Goal: Task Accomplishment & Management: Manage account settings

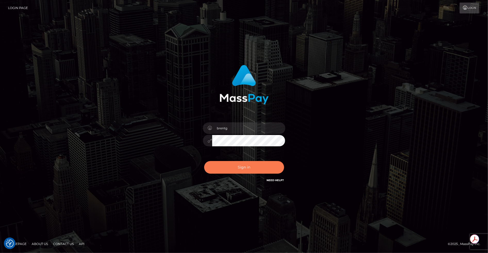
click at [237, 168] on button "Sign in" at bounding box center [244, 167] width 80 height 13
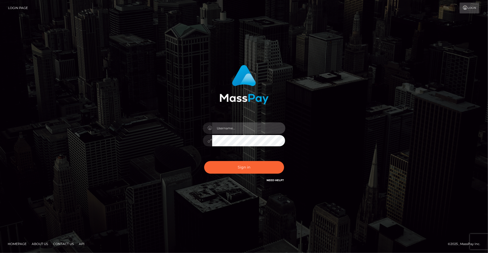
type input "brentg"
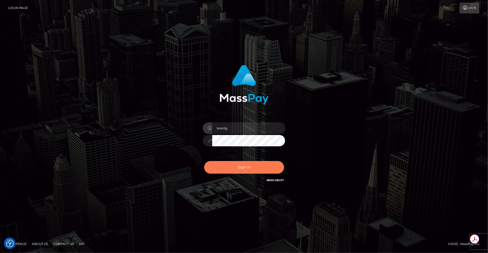
click at [248, 164] on button "Sign in" at bounding box center [244, 167] width 80 height 13
click at [248, 164] on div "Sign in Need Help?" at bounding box center [244, 169] width 90 height 23
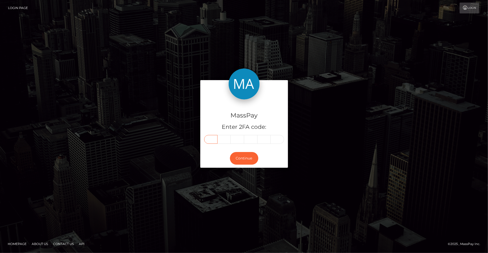
paste input "6"
type input "6"
type input "4"
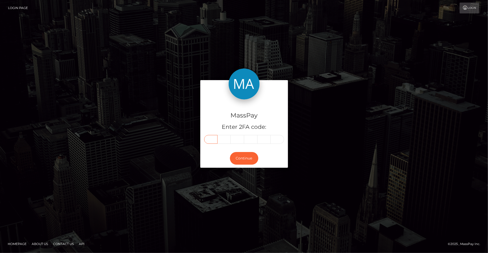
type input "0"
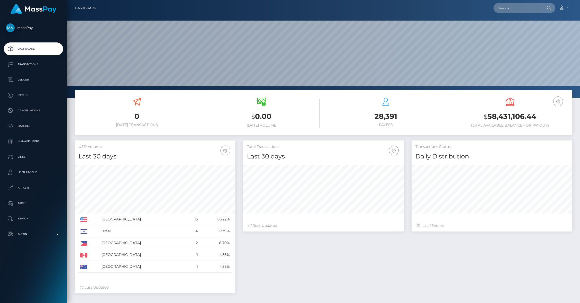
scroll to position [91, 161]
click at [38, 238] on p "Admin" at bounding box center [33, 235] width 55 height 8
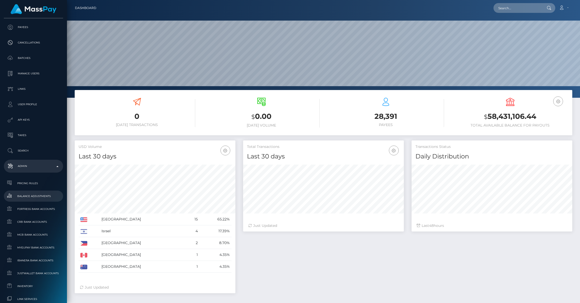
scroll to position [212, 0]
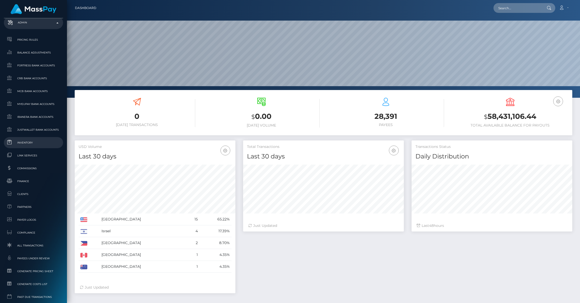
click at [32, 142] on span "Inventory" at bounding box center [33, 143] width 55 height 6
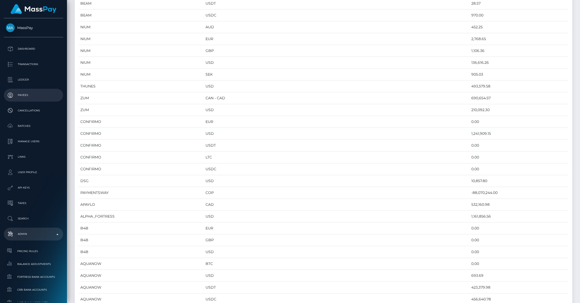
scroll to position [353, 0]
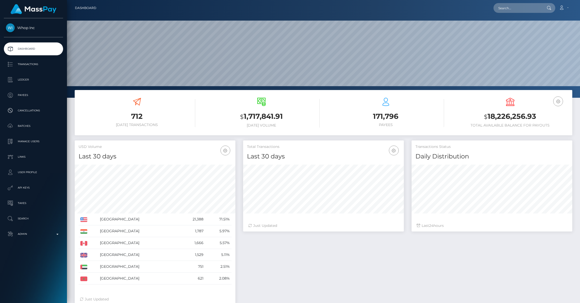
scroll to position [91, 161]
click at [28, 189] on p "API Keys" at bounding box center [33, 188] width 55 height 8
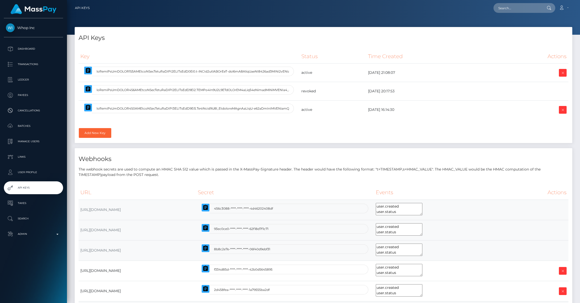
select select
click at [90, 106] on icon "button" at bounding box center [88, 108] width 6 height 6
click at [22, 96] on p "Payees" at bounding box center [33, 95] width 55 height 8
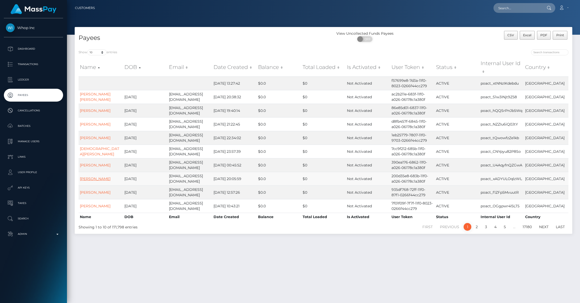
click at [96, 177] on link "DEANDRA TIERA SCOTT" at bounding box center [95, 179] width 31 height 5
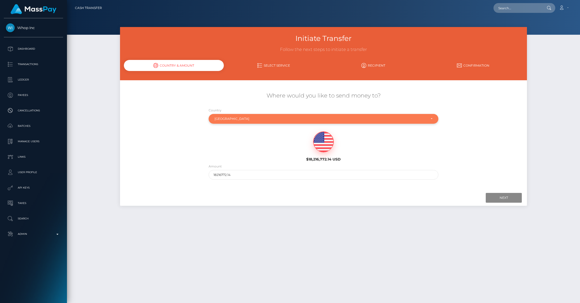
click at [241, 120] on div "[GEOGRAPHIC_DATA]" at bounding box center [321, 119] width 212 height 4
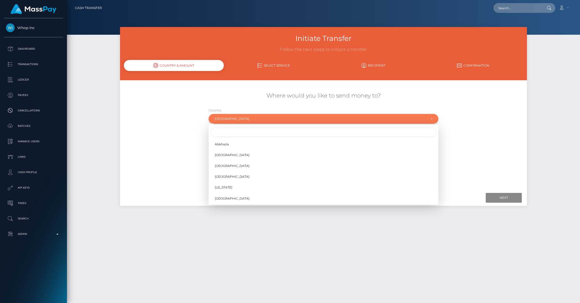
scroll to position [2144, 0]
click at [225, 131] on input "Search" at bounding box center [324, 133] width 226 height 10
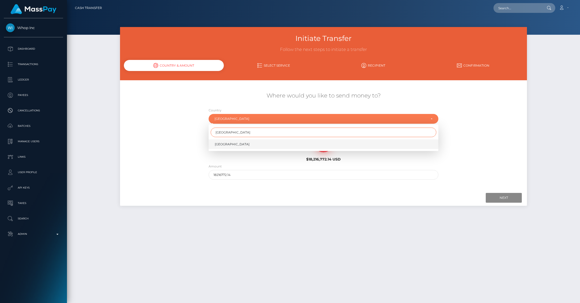
type input "canada"
click at [224, 145] on span "Canada" at bounding box center [232, 144] width 35 height 5
select select "CAN"
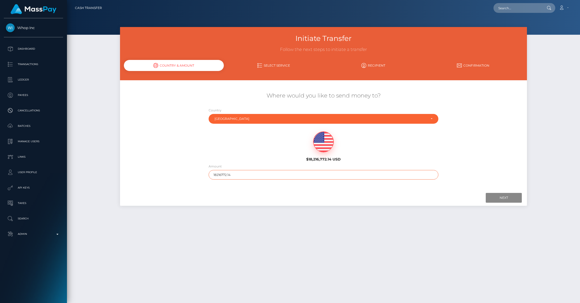
click at [219, 174] on input "18216772.14" at bounding box center [324, 175] width 230 height 10
drag, startPoint x: 220, startPoint y: 174, endPoint x: 238, endPoint y: 174, distance: 18.3
click at [238, 174] on input "18216772.14" at bounding box center [324, 175] width 230 height 10
type input "1821"
click at [492, 195] on input "Next" at bounding box center [504, 198] width 36 height 10
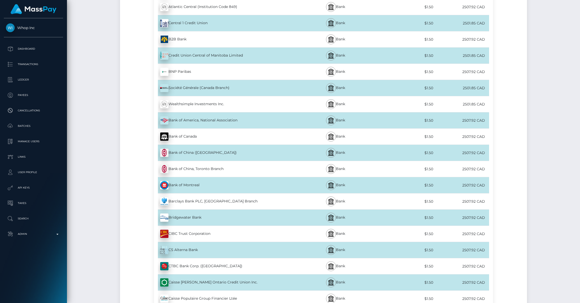
scroll to position [335, 0]
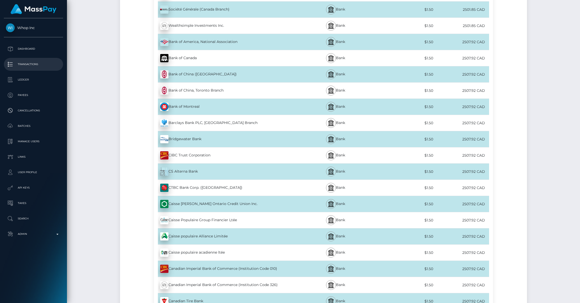
click at [29, 65] on p "Transactions" at bounding box center [33, 65] width 55 height 8
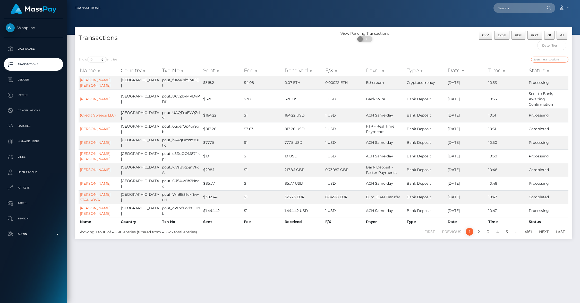
click at [548, 60] on input "search" at bounding box center [549, 60] width 37 height 6
type input "canada"
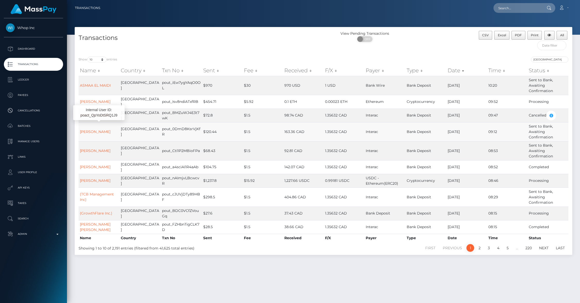
click at [143, 133] on td "Canada" at bounding box center [140, 131] width 41 height 19
click at [52, 232] on p "Admin" at bounding box center [33, 235] width 55 height 8
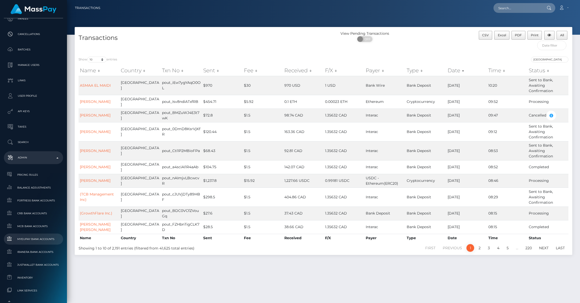
scroll to position [78, 0]
click at [271, 75] on th "Fee" at bounding box center [263, 70] width 40 height 10
click at [263, 55] on div "Show 10 25 50 100 250 500 1,000 3,500 All entries canada Name Country Txn No Se…" at bounding box center [324, 154] width 498 height 202
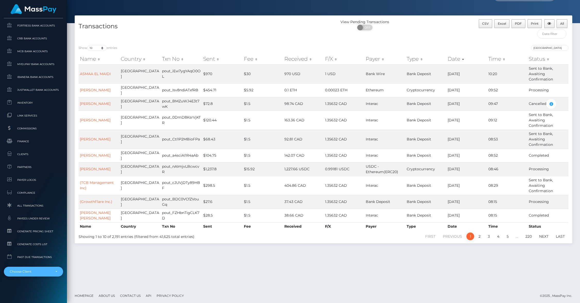
scroll to position [13, 0]
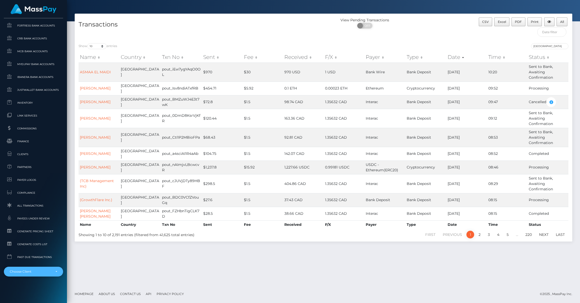
click at [29, 269] on div "Choose Client" at bounding box center [33, 272] width 59 height 10
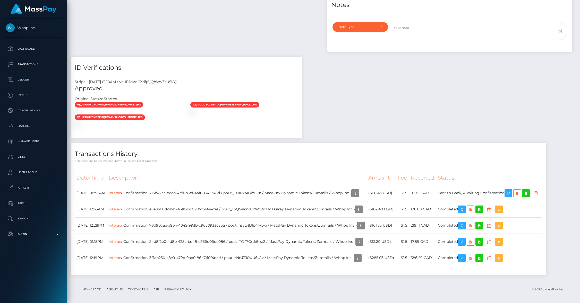
scroll to position [243, 0]
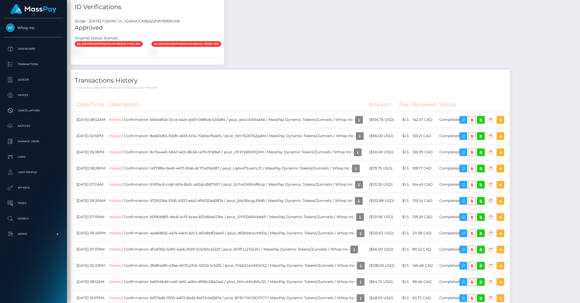
scroll to position [302, 0]
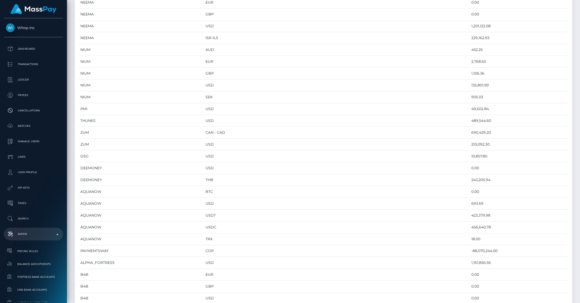
scroll to position [262, 0]
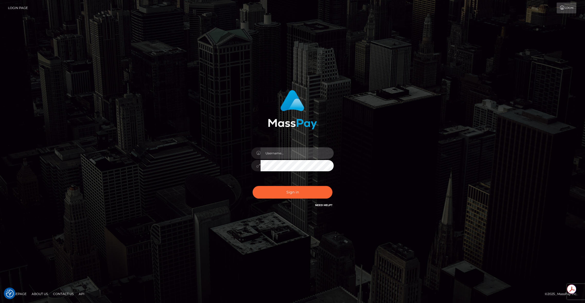
type input "brentg"
click at [305, 198] on button "Sign in" at bounding box center [293, 192] width 80 height 13
type input "brentg"
click at [288, 190] on button "Sign in" at bounding box center [293, 192] width 80 height 13
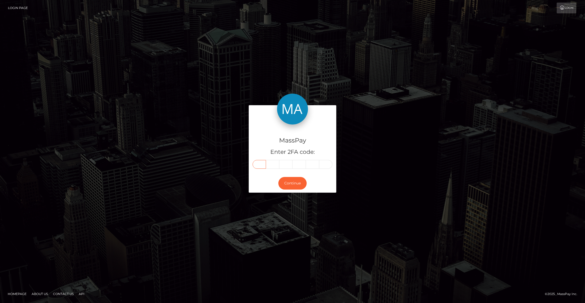
paste input "3"
type input "3"
type input "5"
type input "1"
type input "6"
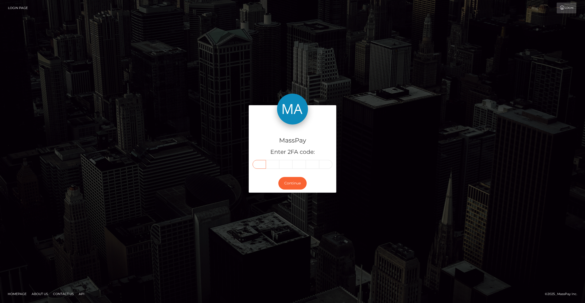
type input "0"
type input "5"
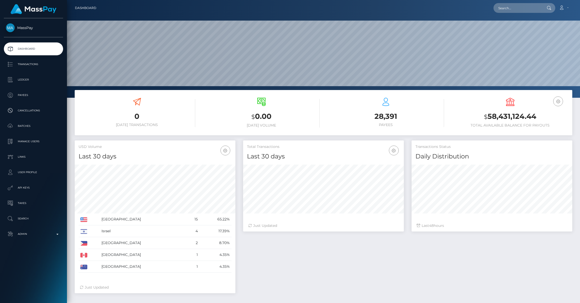
scroll to position [91, 161]
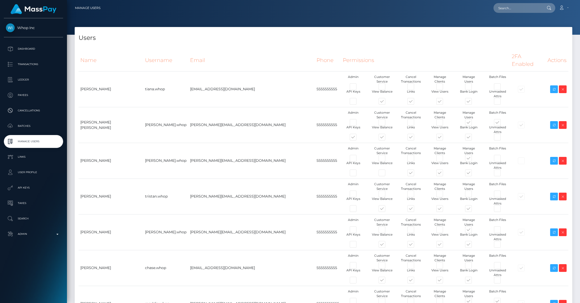
type input "brentg"
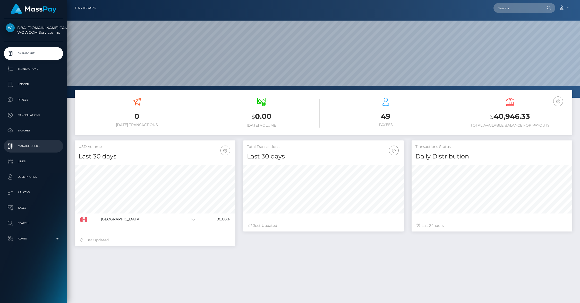
scroll to position [91, 161]
click at [34, 145] on p "Manage Users" at bounding box center [33, 146] width 55 height 8
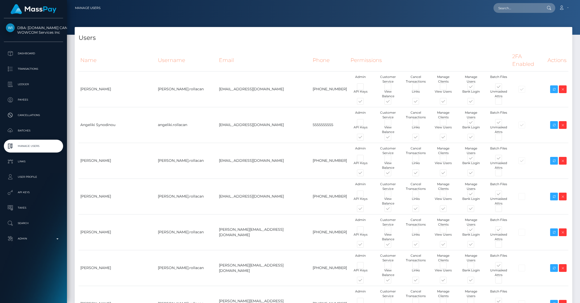
type input "brentg"
click at [365, 103] on span at bounding box center [365, 103] width 0 height 0
click at [365, 103] on input "checkbox" at bounding box center [366, 104] width 3 height 3
drag, startPoint x: 307, startPoint y: 90, endPoint x: 309, endPoint y: 293, distance: 203.0
click at [365, 103] on span at bounding box center [365, 103] width 0 height 0
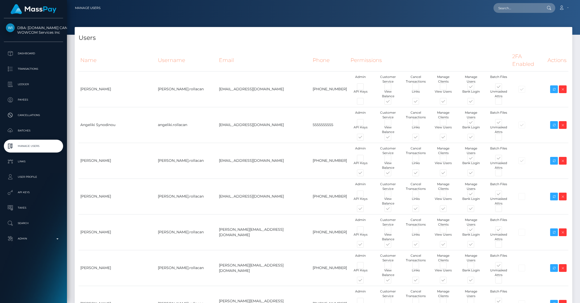
click at [365, 103] on input "checkbox" at bounding box center [366, 104] width 3 height 3
checkbox input "true"
click at [365, 174] on span at bounding box center [365, 174] width 0 height 0
click at [365, 174] on input "checkbox" at bounding box center [366, 175] width 3 height 3
checkbox input "false"
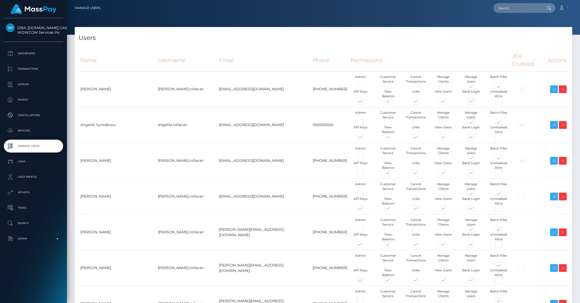
click at [365, 210] on span at bounding box center [365, 210] width 0 height 0
click at [365, 210] on input "checkbox" at bounding box center [366, 211] width 3 height 3
checkbox input "false"
click at [365, 246] on span at bounding box center [365, 246] width 0 height 0
click at [365, 246] on input "checkbox" at bounding box center [366, 247] width 3 height 3
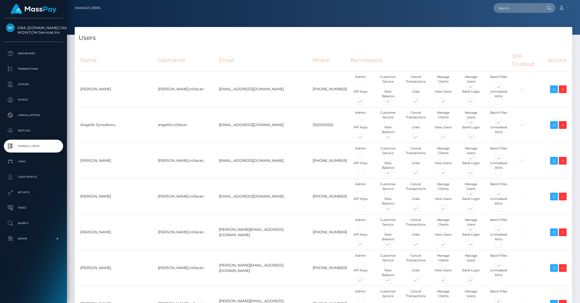
checkbox input "false"
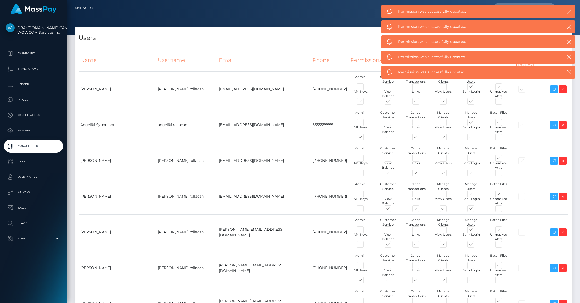
scroll to position [201, 0]
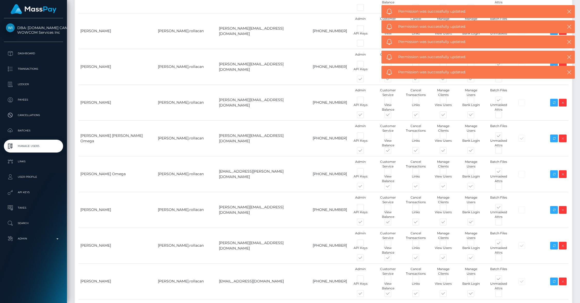
checkbox input "false"
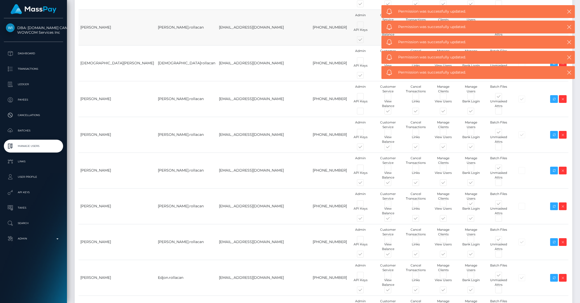
scroll to position [457, 0]
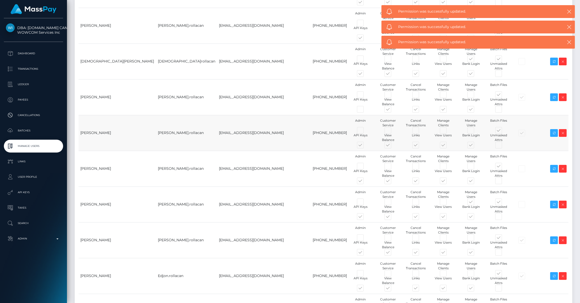
click at [365, 146] on span at bounding box center [365, 146] width 0 height 0
click at [365, 146] on input "checkbox" at bounding box center [366, 147] width 3 height 3
checkbox input "false"
click at [365, 182] on span at bounding box center [365, 182] width 0 height 0
click at [365, 182] on input "checkbox" at bounding box center [366, 183] width 3 height 3
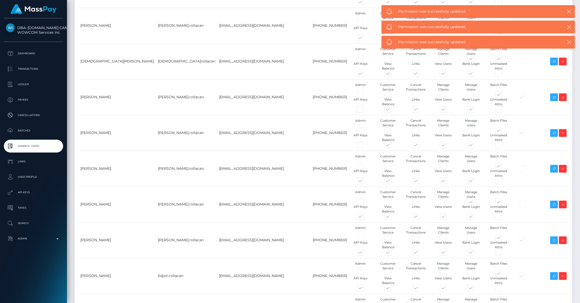
checkbox input "false"
click at [365, 218] on span at bounding box center [365, 218] width 0 height 0
click at [365, 218] on input "checkbox" at bounding box center [366, 219] width 3 height 3
checkbox input "false"
click at [365, 254] on span at bounding box center [365, 254] width 0 height 0
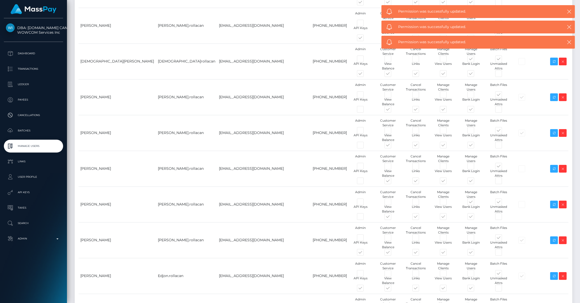
click at [365, 254] on input "checkbox" at bounding box center [366, 255] width 3 height 3
checkbox input "false"
click at [365, 289] on span at bounding box center [365, 289] width 0 height 0
click at [365, 289] on input "checkbox" at bounding box center [366, 290] width 3 height 3
checkbox input "false"
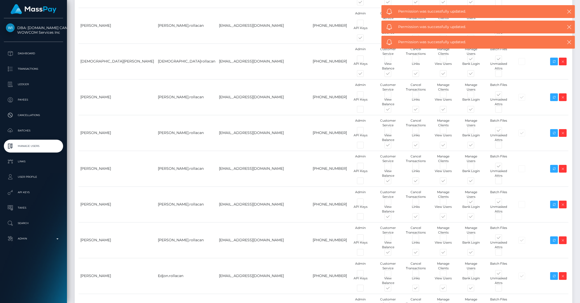
checkbox input "false"
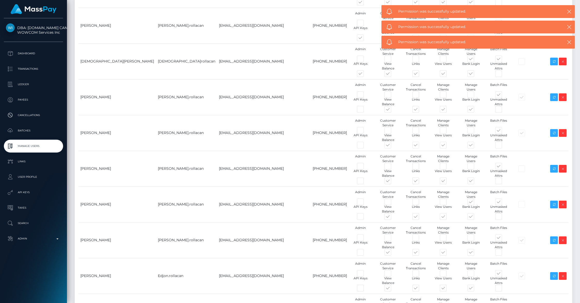
checkbox input "false"
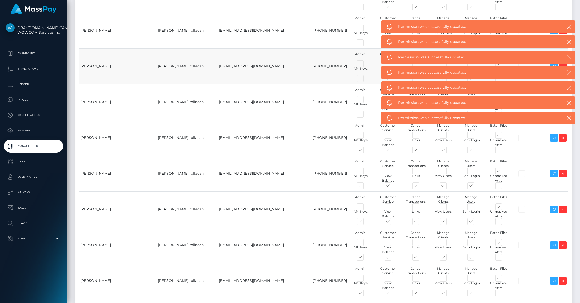
scroll to position [740, 0]
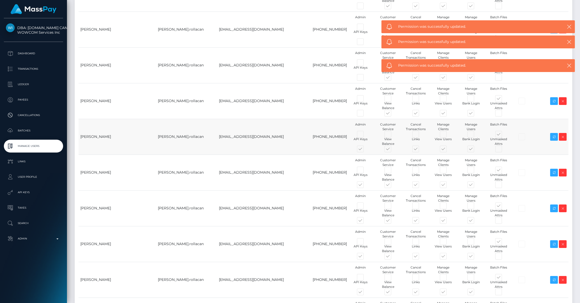
click at [365, 150] on span at bounding box center [365, 150] width 0 height 0
click at [365, 150] on input "checkbox" at bounding box center [366, 151] width 3 height 3
checkbox input "false"
click at [365, 186] on span at bounding box center [365, 186] width 0 height 0
click at [365, 186] on input "checkbox" at bounding box center [366, 187] width 3 height 3
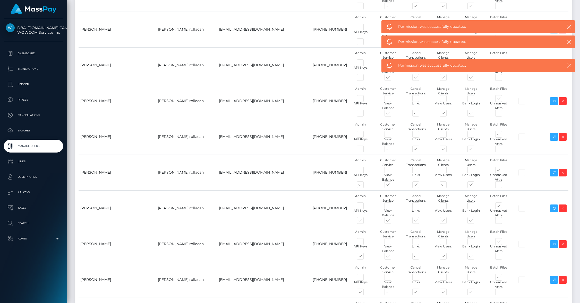
checkbox input "false"
click at [365, 222] on span at bounding box center [365, 222] width 0 height 0
click at [365, 222] on input "checkbox" at bounding box center [366, 223] width 3 height 3
checkbox input "false"
click at [365, 258] on span at bounding box center [365, 258] width 0 height 0
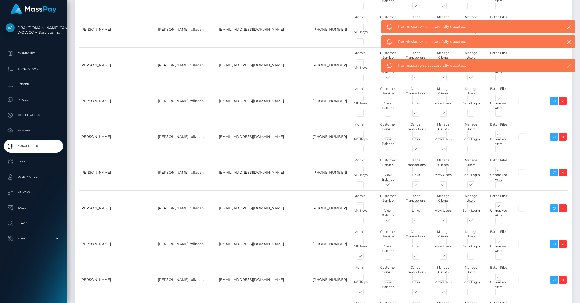
click at [365, 258] on input "checkbox" at bounding box center [366, 259] width 3 height 3
checkbox input "false"
click at [365, 293] on span at bounding box center [365, 293] width 0 height 0
click at [365, 293] on input "checkbox" at bounding box center [366, 294] width 3 height 3
checkbox input "false"
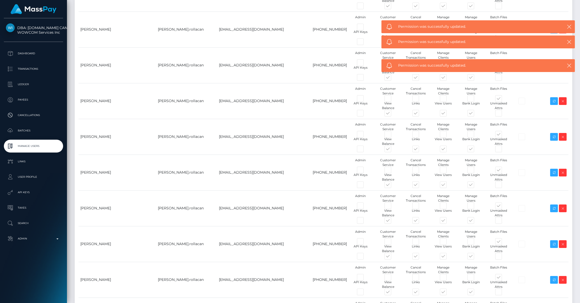
checkbox input "false"
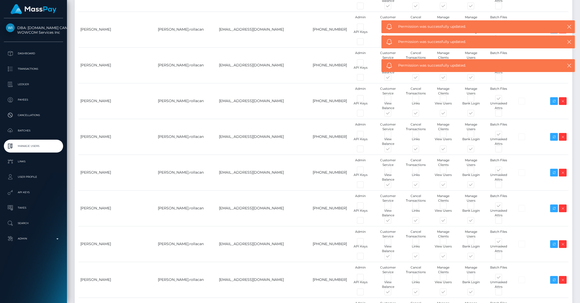
checkbox input "false"
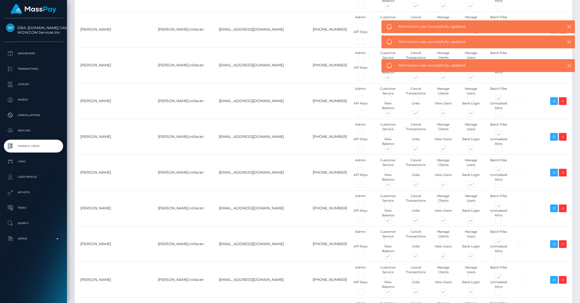
checkbox input "false"
click at [347, 209] on div "API Keys" at bounding box center [361, 213] width 28 height 9
click at [347, 244] on div "API Keys" at bounding box center [361, 248] width 28 height 9
click at [365, 279] on span at bounding box center [365, 279] width 0 height 0
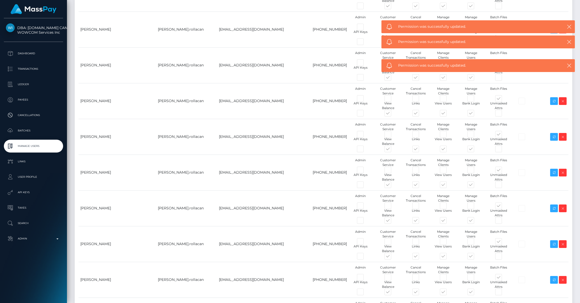
click at [365, 279] on input "checkbox" at bounding box center [366, 280] width 3 height 3
checkbox input "true"
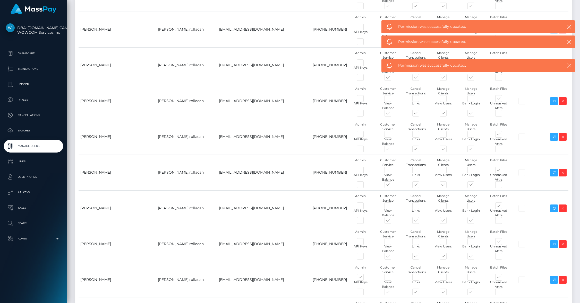
checkbox input "false"
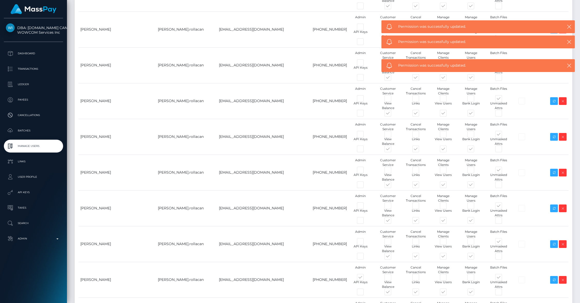
checkbox input "false"
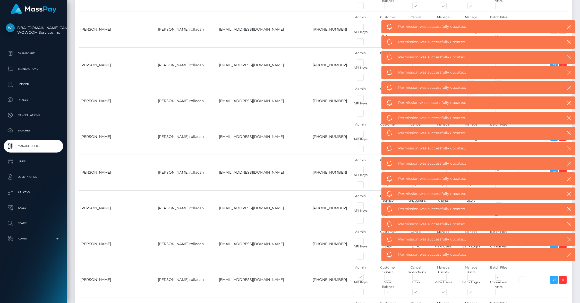
scroll to position [999, 0]
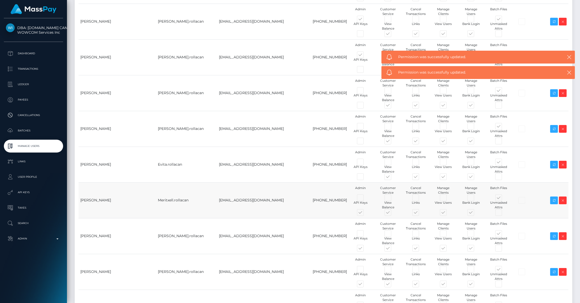
click at [365, 214] on span at bounding box center [365, 214] width 0 height 0
click at [365, 214] on input "checkbox" at bounding box center [366, 215] width 3 height 3
checkbox input "false"
click at [365, 250] on span at bounding box center [365, 250] width 0 height 0
click at [365, 250] on input "checkbox" at bounding box center [366, 251] width 3 height 3
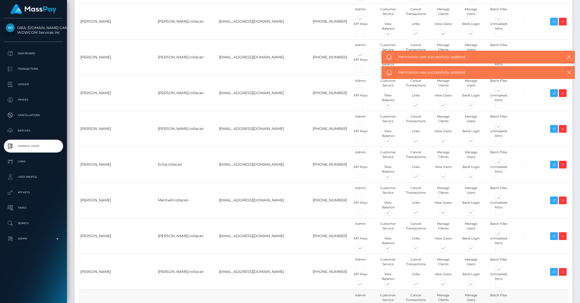
checkbox input "false"
click at [365, 285] on span at bounding box center [365, 285] width 0 height 0
click at [365, 285] on input "checkbox" at bounding box center [366, 286] width 3 height 3
checkbox input "false"
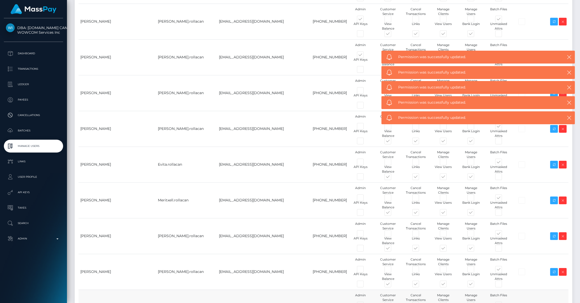
checkbox input "false"
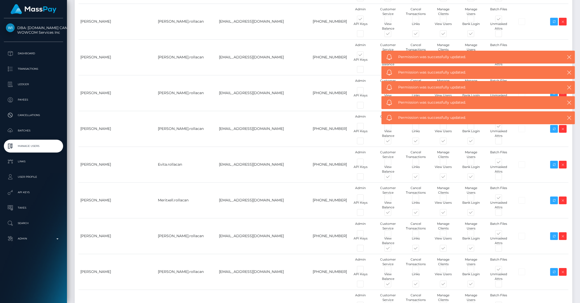
checkbox input "false"
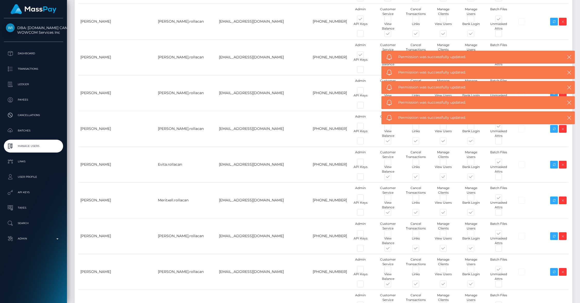
checkbox input "false"
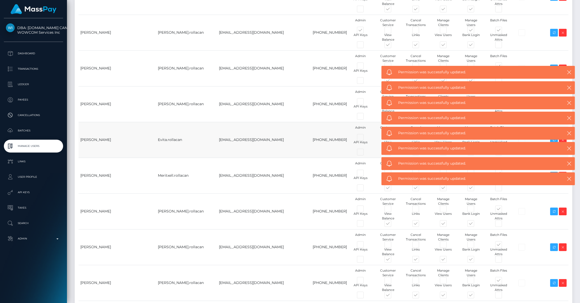
scroll to position [865, 0]
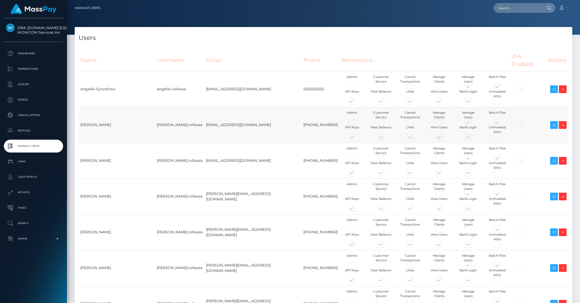
type input "brentg"
click at [356, 138] on span at bounding box center [356, 138] width 0 height 0
click at [356, 138] on input "checkbox" at bounding box center [357, 139] width 3 height 3
checkbox input "false"
click at [356, 174] on span at bounding box center [356, 174] width 0 height 0
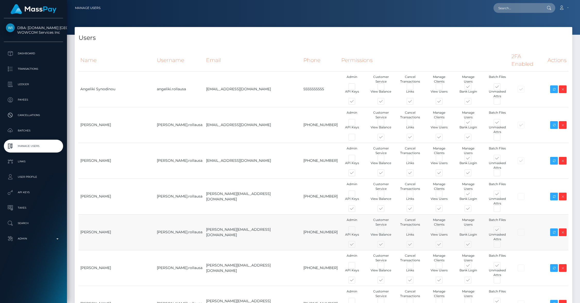
click at [356, 174] on input "checkbox" at bounding box center [357, 175] width 3 height 3
checkbox input "false"
click at [356, 210] on span at bounding box center [356, 210] width 0 height 0
click at [356, 210] on input "checkbox" at bounding box center [357, 211] width 3 height 3
checkbox input "false"
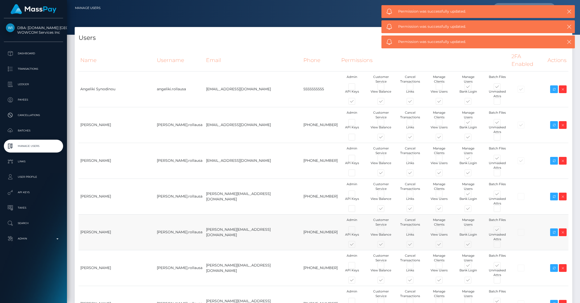
scroll to position [262, 0]
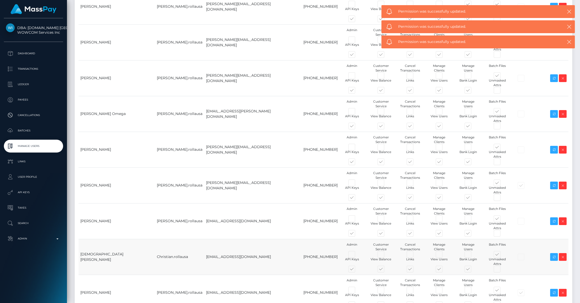
click at [356, 270] on span at bounding box center [356, 270] width 0 height 0
click at [356, 270] on input "checkbox" at bounding box center [357, 271] width 3 height 3
checkbox input "false"
click at [356, 303] on span at bounding box center [356, 306] width 0 height 0
click at [356, 303] on input "checkbox" at bounding box center [357, 307] width 3 height 3
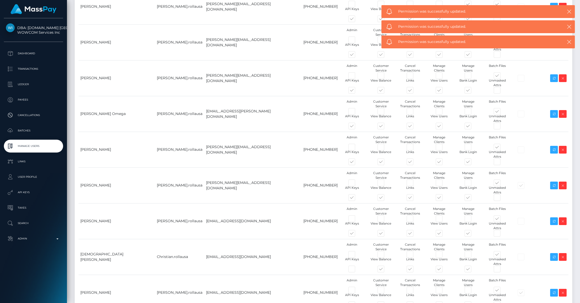
checkbox input "false"
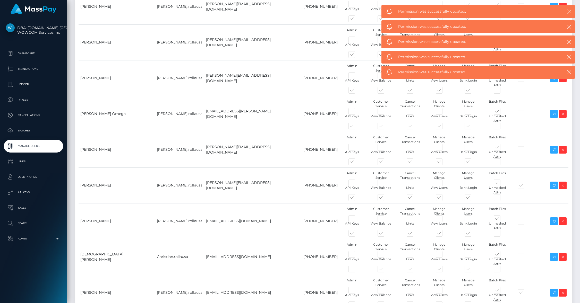
checkbox input "false"
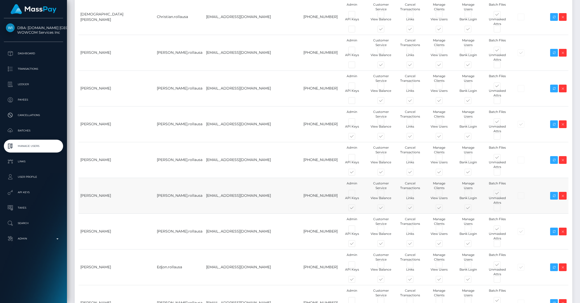
scroll to position [502, 0]
click at [356, 137] on span at bounding box center [356, 137] width 0 height 0
click at [356, 137] on input "checkbox" at bounding box center [357, 138] width 3 height 3
checkbox input "false"
click at [356, 173] on span at bounding box center [356, 173] width 0 height 0
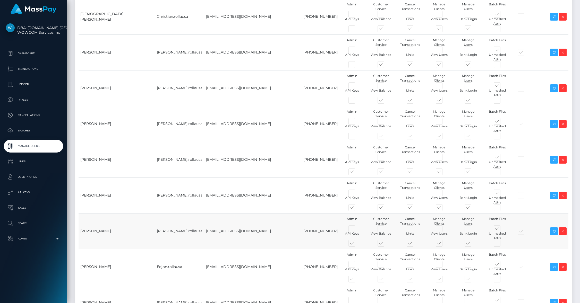
click at [356, 173] on input "checkbox" at bounding box center [357, 174] width 3 height 3
checkbox input "false"
click at [356, 209] on span at bounding box center [356, 209] width 0 height 0
click at [356, 209] on input "checkbox" at bounding box center [357, 210] width 3 height 3
checkbox input "false"
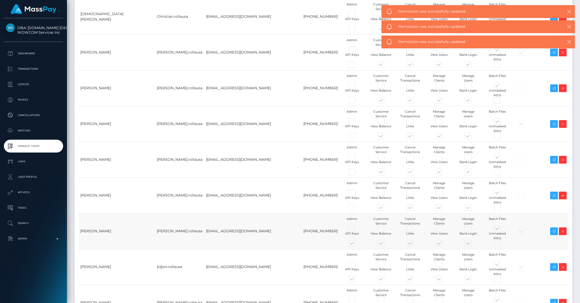
drag, startPoint x: 307, startPoint y: 148, endPoint x: 308, endPoint y: 295, distance: 146.6
click at [356, 245] on span at bounding box center [356, 245] width 0 height 0
click at [356, 245] on input "checkbox" at bounding box center [357, 246] width 3 height 3
checkbox input "false"
click at [356, 280] on span at bounding box center [356, 280] width 0 height 0
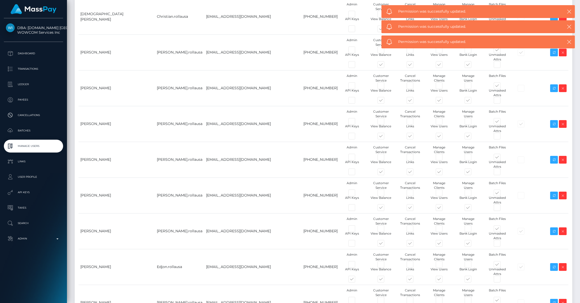
click at [356, 280] on input "checkbox" at bounding box center [357, 281] width 3 height 3
checkbox input "false"
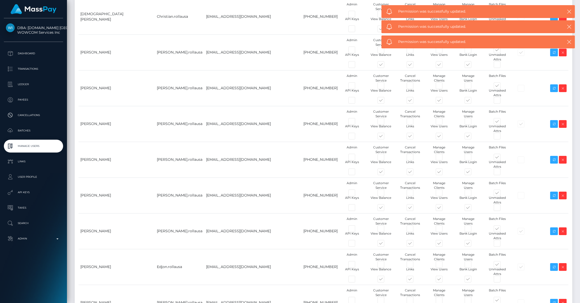
checkbox input "false"
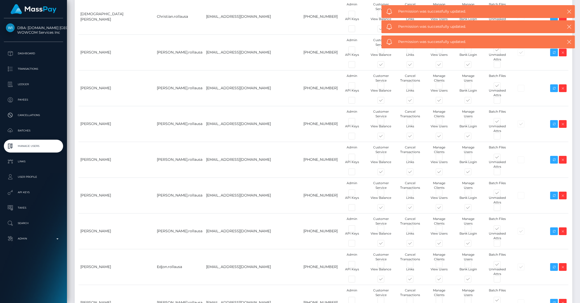
checkbox input "false"
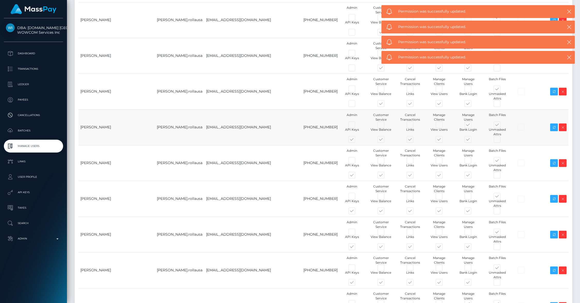
scroll to position [786, 0]
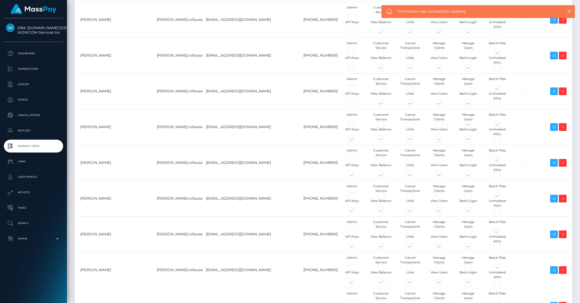
click at [356, 140] on span at bounding box center [356, 140] width 0 height 0
click at [356, 140] on input "checkbox" at bounding box center [357, 141] width 3 height 3
checkbox input "false"
click at [356, 176] on span at bounding box center [356, 176] width 0 height 0
click at [356, 176] on input "checkbox" at bounding box center [357, 177] width 3 height 3
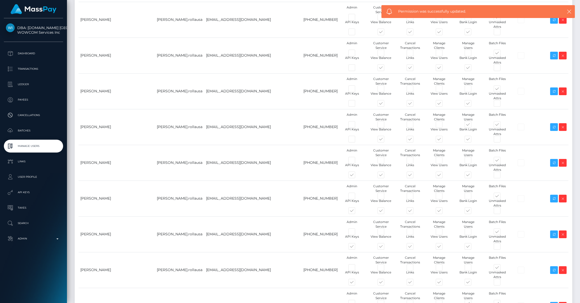
checkbox input "false"
click at [356, 212] on span at bounding box center [356, 212] width 0 height 0
click at [356, 212] on input "checkbox" at bounding box center [357, 213] width 3 height 3
checkbox input "false"
click at [356, 248] on span at bounding box center [356, 248] width 0 height 0
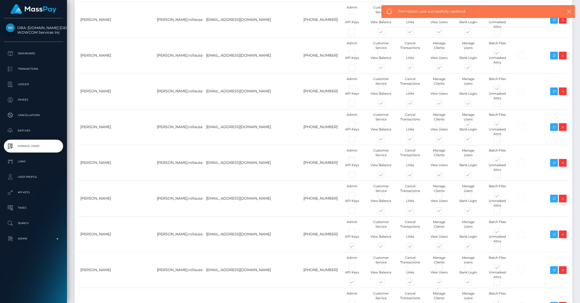
click at [356, 248] on input "checkbox" at bounding box center [357, 249] width 3 height 3
checkbox input "false"
click at [356, 284] on span at bounding box center [356, 284] width 0 height 0
click at [356, 284] on input "checkbox" at bounding box center [357, 285] width 3 height 3
checkbox input "false"
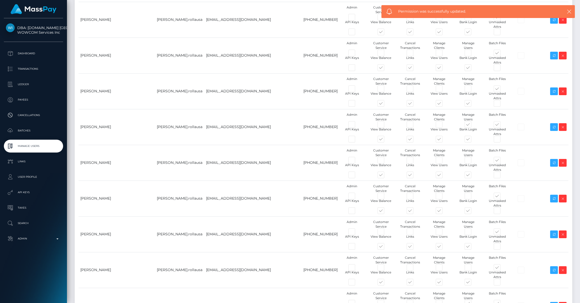
checkbox input "false"
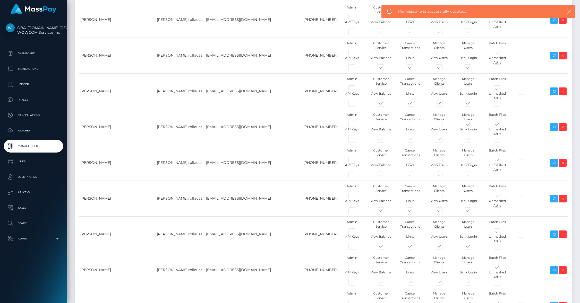
checkbox input "false"
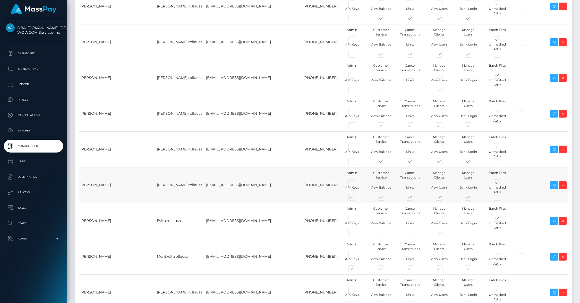
scroll to position [983, 0]
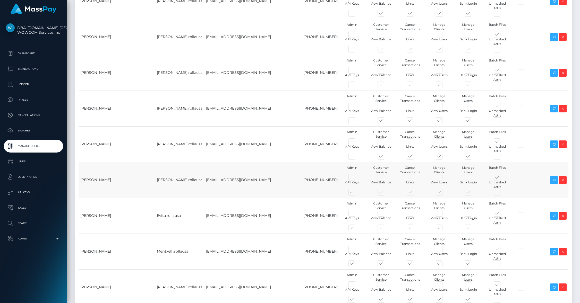
click at [356, 193] on span at bounding box center [356, 193] width 0 height 0
click at [356, 193] on input "checkbox" at bounding box center [357, 194] width 3 height 3
checkbox input "false"
click at [356, 229] on span at bounding box center [356, 229] width 0 height 0
click at [356, 229] on input "checkbox" at bounding box center [357, 230] width 3 height 3
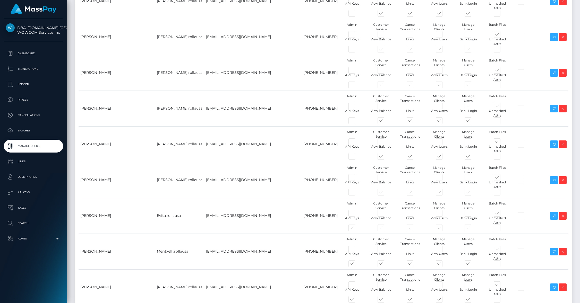
checkbox input "false"
click at [356, 265] on span at bounding box center [356, 265] width 0 height 0
click at [356, 265] on input "checkbox" at bounding box center [357, 266] width 3 height 3
checkbox input "false"
click at [356, 301] on span at bounding box center [356, 301] width 0 height 0
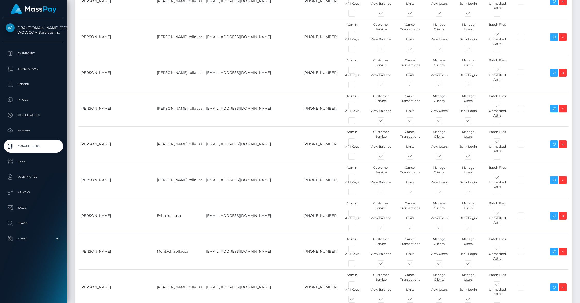
click at [356, 301] on input "checkbox" at bounding box center [357, 302] width 3 height 3
checkbox input "false"
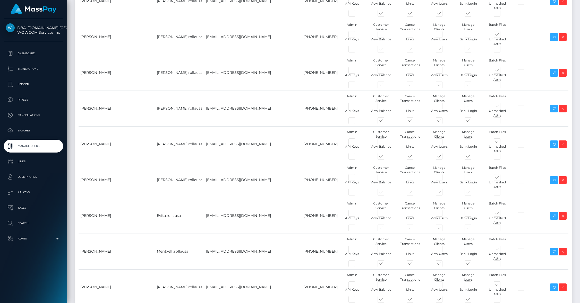
checkbox input "false"
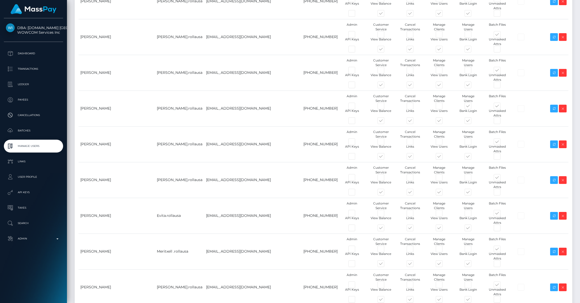
checkbox input "false"
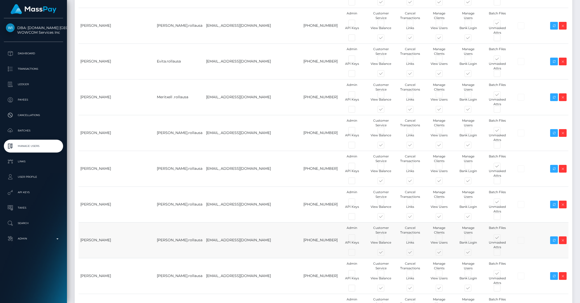
scroll to position [1161, 0]
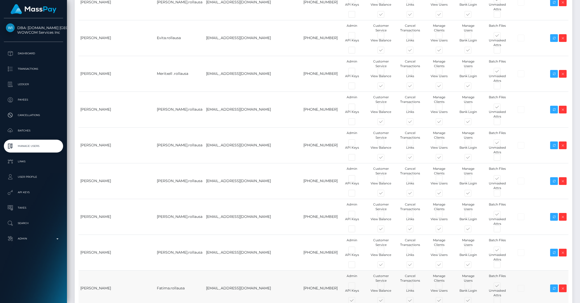
click at [356, 302] on span at bounding box center [356, 302] width 0 height 0
click at [356, 302] on input "checkbox" at bounding box center [357, 303] width 3 height 3
checkbox input "false"
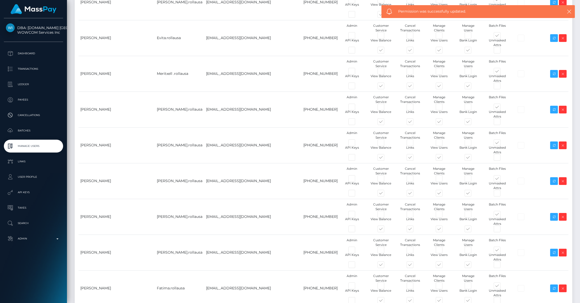
checkbox input "false"
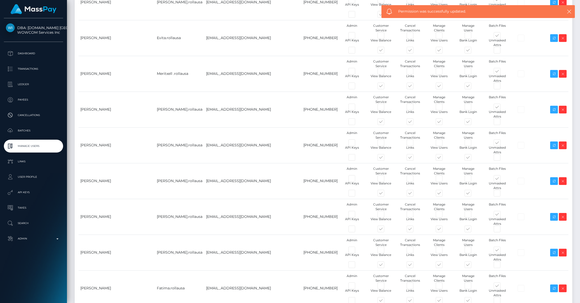
checkbox input "false"
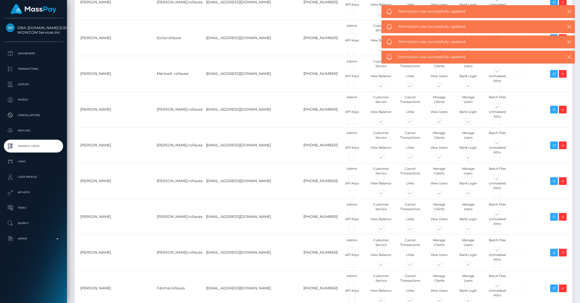
scroll to position [1160, 0]
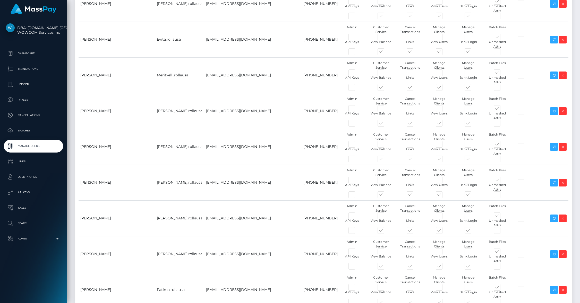
drag, startPoint x: 290, startPoint y: 223, endPoint x: 287, endPoint y: 214, distance: 9.9
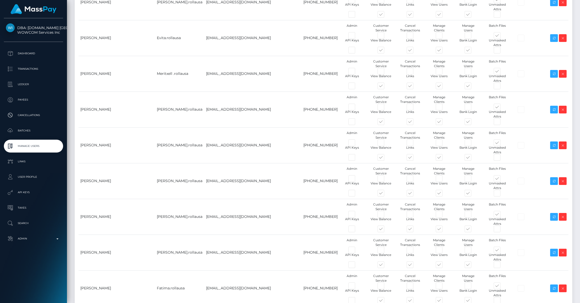
checkbox input "false"
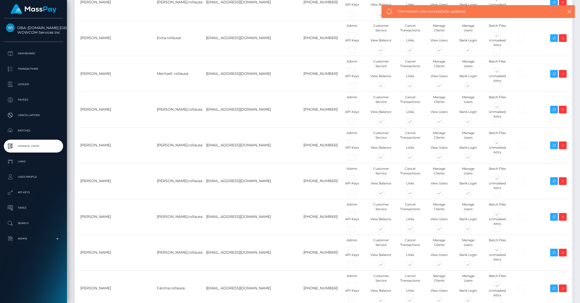
scroll to position [1160, 0]
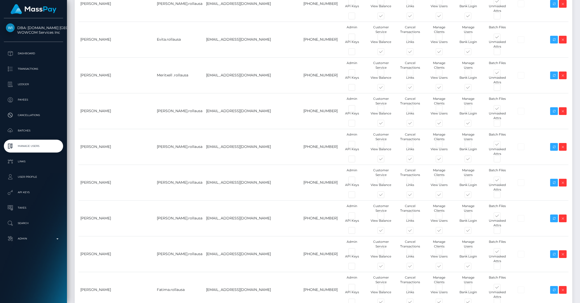
drag, startPoint x: 293, startPoint y: 203, endPoint x: 284, endPoint y: 190, distance: 15.8
drag, startPoint x: 284, startPoint y: 190, endPoint x: 181, endPoint y: 47, distance: 176.6
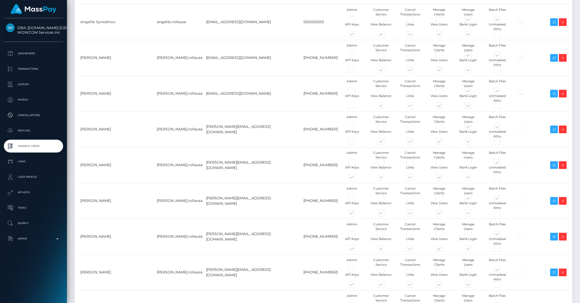
scroll to position [0, 0]
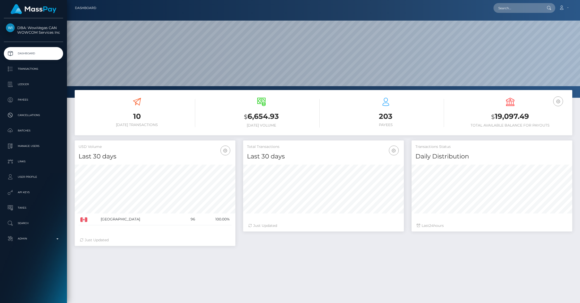
scroll to position [91, 161]
click at [40, 147] on p "Manage Users" at bounding box center [33, 146] width 55 height 8
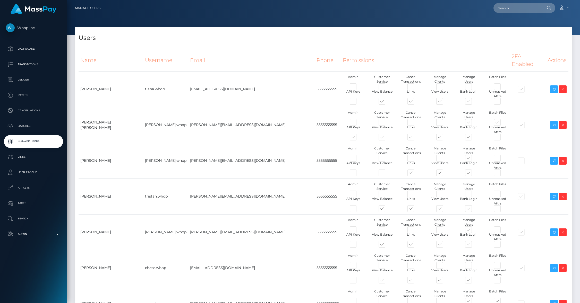
type input "brentg"
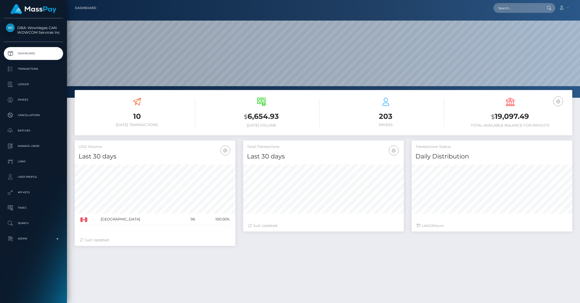
scroll to position [76, 0]
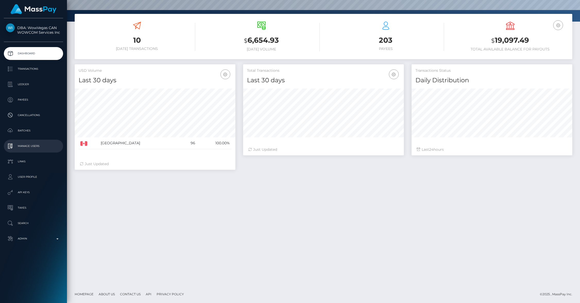
click at [31, 148] on p "Manage Users" at bounding box center [33, 146] width 55 height 8
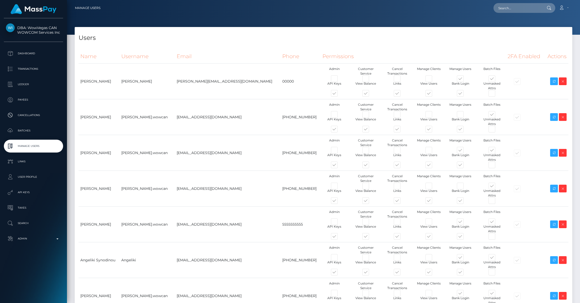
type input "brentg"
click at [339, 130] on span at bounding box center [339, 130] width 0 height 0
click at [339, 130] on input "checkbox" at bounding box center [340, 131] width 3 height 3
checkbox input "false"
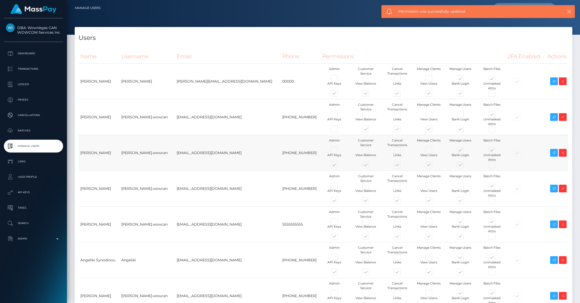
click at [339, 166] on span at bounding box center [339, 166] width 0 height 0
click at [339, 166] on input "checkbox" at bounding box center [340, 167] width 3 height 3
checkbox input "false"
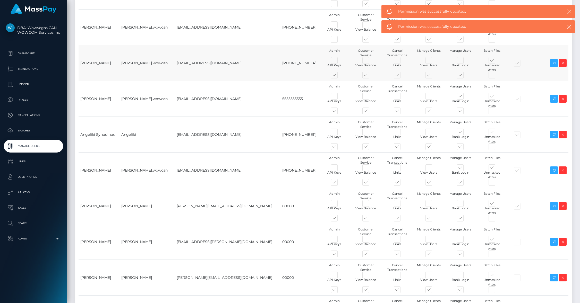
scroll to position [125, 0]
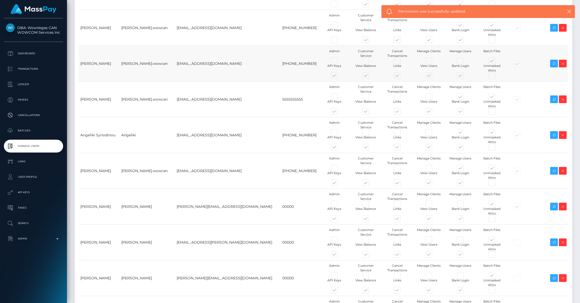
click at [339, 77] on span at bounding box center [339, 77] width 0 height 0
click at [339, 77] on input "checkbox" at bounding box center [340, 78] width 3 height 3
checkbox input "false"
click at [339, 113] on span at bounding box center [339, 113] width 0 height 0
click at [339, 113] on input "checkbox" at bounding box center [340, 114] width 3 height 3
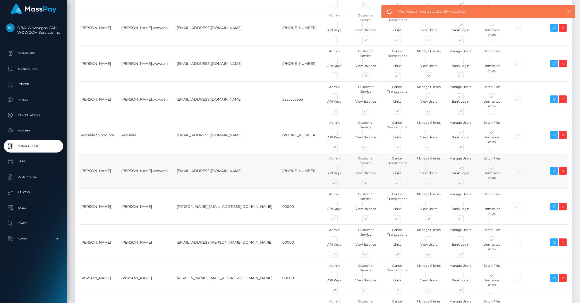
checkbox input "false"
click at [339, 148] on span at bounding box center [339, 148] width 0 height 0
click at [339, 148] on input "checkbox" at bounding box center [340, 149] width 3 height 3
checkbox input "false"
click at [321, 155] on td "Admin Customer Service Cancel Transactions Manage Clients Manage Users" at bounding box center [413, 171] width 185 height 36
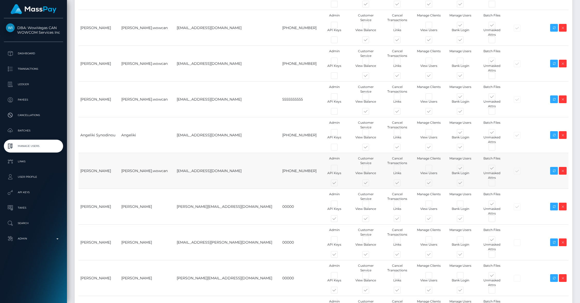
click at [339, 184] on span at bounding box center [339, 184] width 0 height 0
click at [339, 184] on input "checkbox" at bounding box center [340, 185] width 3 height 3
checkbox input "false"
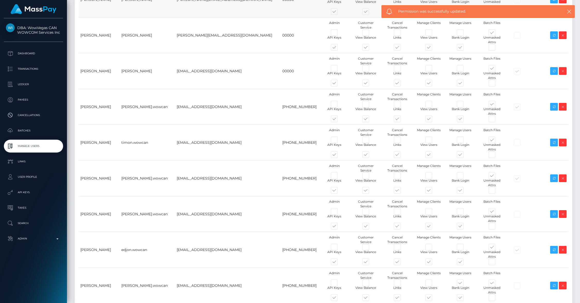
scroll to position [405, 0]
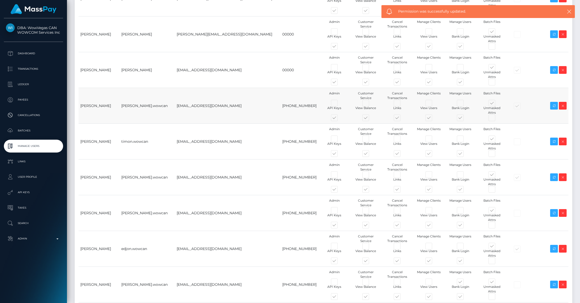
click at [339, 119] on span at bounding box center [339, 119] width 0 height 0
click at [339, 119] on input "checkbox" at bounding box center [340, 120] width 3 height 3
checkbox input "false"
click at [339, 155] on span at bounding box center [339, 155] width 0 height 0
click at [339, 155] on input "checkbox" at bounding box center [340, 156] width 3 height 3
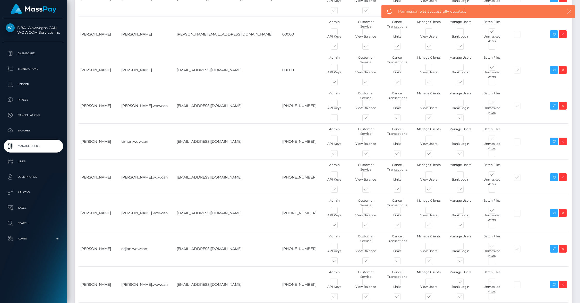
checkbox input "false"
click at [339, 191] on span at bounding box center [339, 191] width 0 height 0
click at [339, 191] on input "checkbox" at bounding box center [340, 192] width 3 height 3
checkbox input "false"
click at [339, 226] on span at bounding box center [339, 226] width 0 height 0
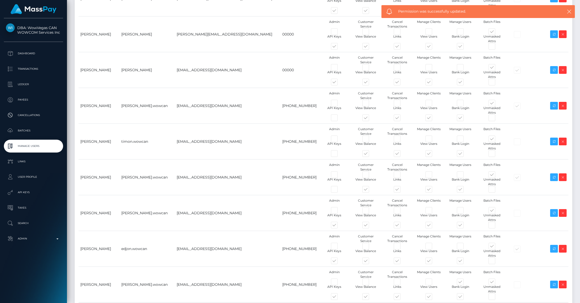
click at [339, 226] on input "checkbox" at bounding box center [340, 227] width 3 height 3
checkbox input "false"
click at [339, 262] on span at bounding box center [339, 262] width 0 height 0
click at [339, 262] on input "checkbox" at bounding box center [340, 263] width 3 height 3
checkbox input "false"
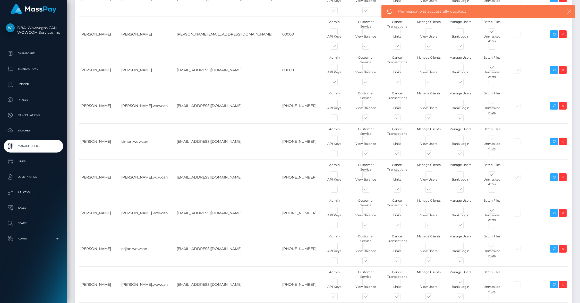
click at [339, 298] on span at bounding box center [339, 298] width 0 height 0
click at [339, 298] on input "checkbox" at bounding box center [340, 299] width 3 height 3
checkbox input "false"
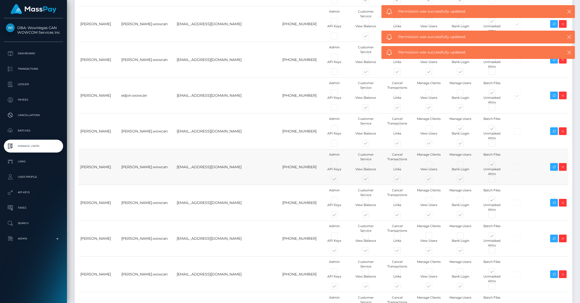
scroll to position [565, 0]
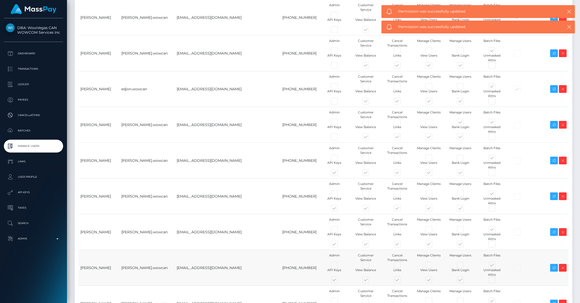
drag, startPoint x: 305, startPoint y: 86, endPoint x: 306, endPoint y: 180, distance: 94.0
click at [339, 174] on span at bounding box center [339, 174] width 0 height 0
click at [339, 174] on input "checkbox" at bounding box center [340, 175] width 3 height 3
checkbox input "false"
click at [339, 210] on span at bounding box center [339, 210] width 0 height 0
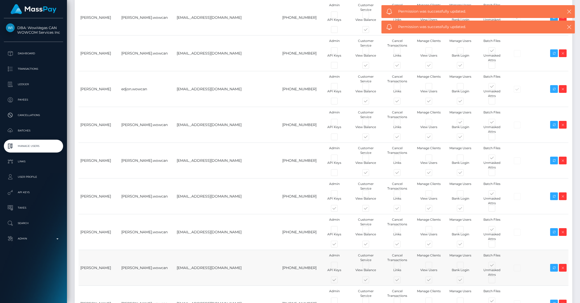
click at [339, 210] on input "checkbox" at bounding box center [340, 211] width 3 height 3
checkbox input "false"
click at [339, 245] on span at bounding box center [339, 245] width 0 height 0
click at [339, 245] on input "checkbox" at bounding box center [340, 246] width 3 height 3
checkbox input "false"
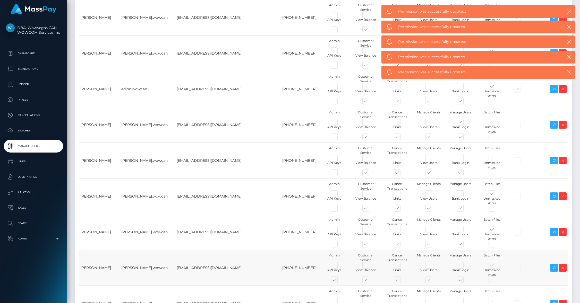
click at [339, 281] on span at bounding box center [339, 281] width 0 height 0
click at [339, 281] on input "checkbox" at bounding box center [340, 282] width 3 height 3
checkbox input "false"
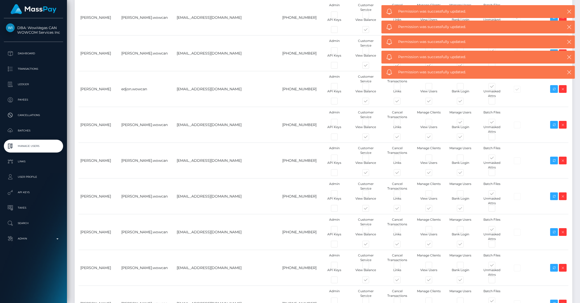
checkbox input "false"
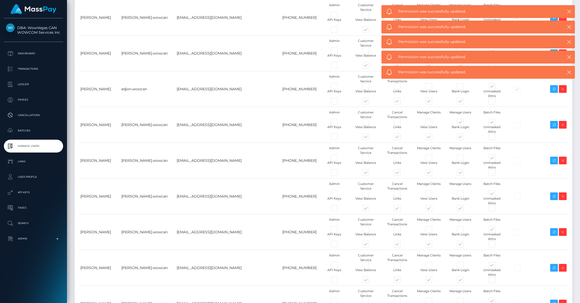
checkbox input "false"
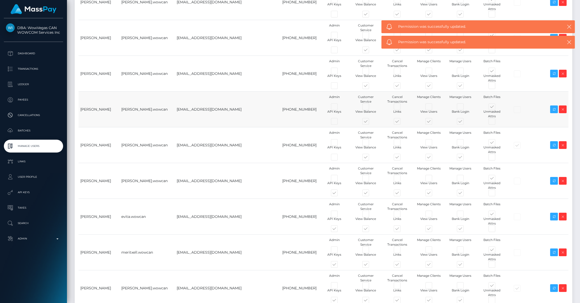
scroll to position [794, 0]
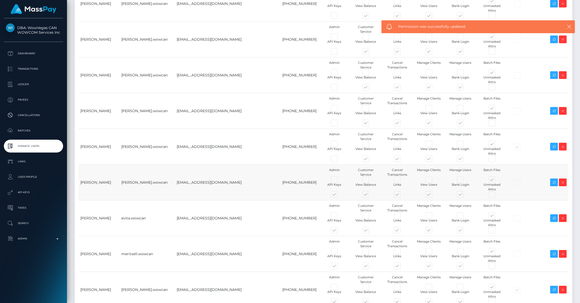
click at [339, 196] on span at bounding box center [339, 196] width 0 height 0
click at [339, 196] on input "checkbox" at bounding box center [340, 197] width 3 height 3
checkbox input "false"
click at [339, 232] on span at bounding box center [339, 232] width 0 height 0
click at [339, 232] on input "checkbox" at bounding box center [340, 233] width 3 height 3
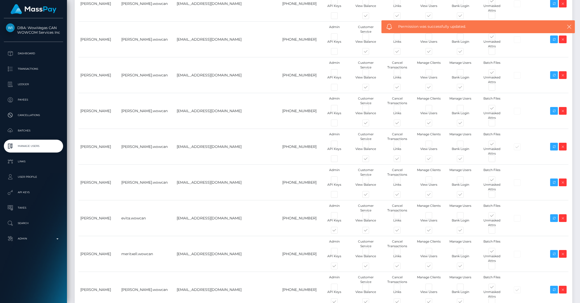
checkbox input "false"
click at [339, 267] on span at bounding box center [339, 267] width 0 height 0
click at [339, 267] on input "checkbox" at bounding box center [340, 268] width 3 height 3
checkbox input "false"
click at [339, 303] on span at bounding box center [339, 303] width 0 height 0
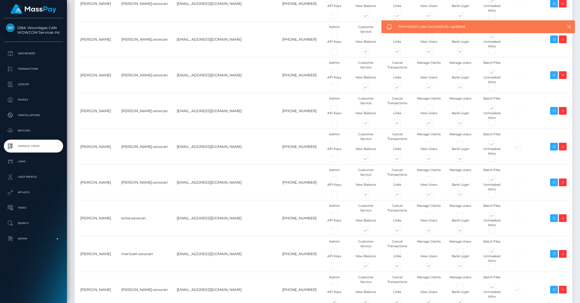
click at [339, 303] on input "checkbox" at bounding box center [340, 304] width 3 height 3
checkbox input "false"
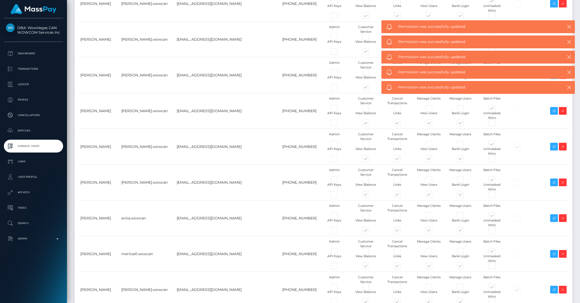
checkbox input "false"
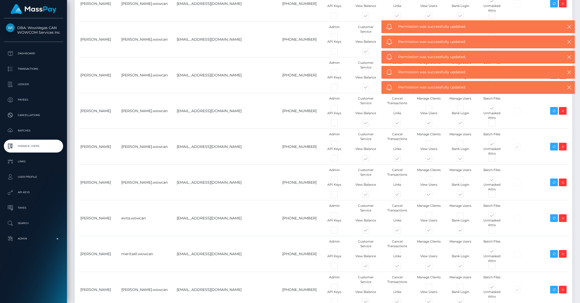
checkbox input "false"
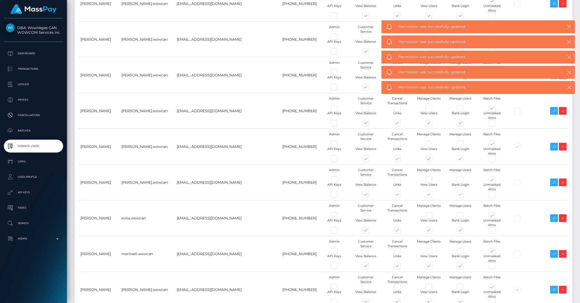
checkbox input "false"
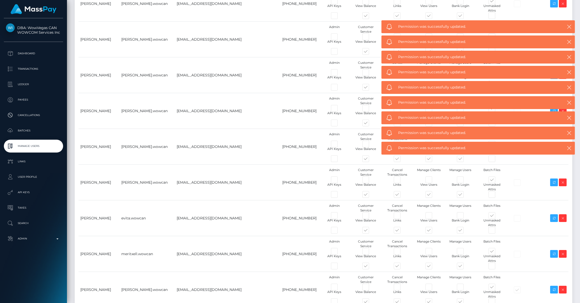
scroll to position [965, 0]
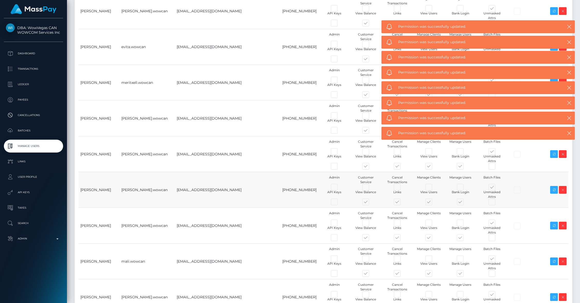
checkbox input "false"
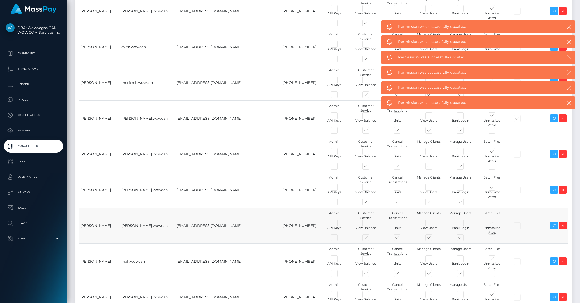
drag, startPoint x: 307, startPoint y: 157, endPoint x: 316, endPoint y: 96, distance: 62.2
checkbox input "false"
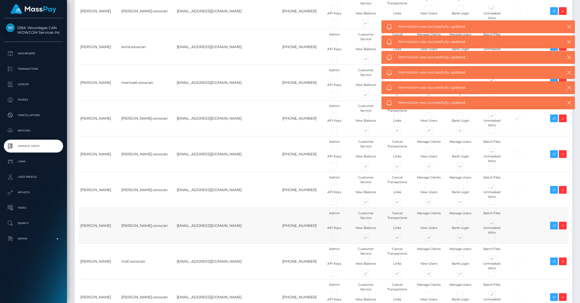
checkbox input "false"
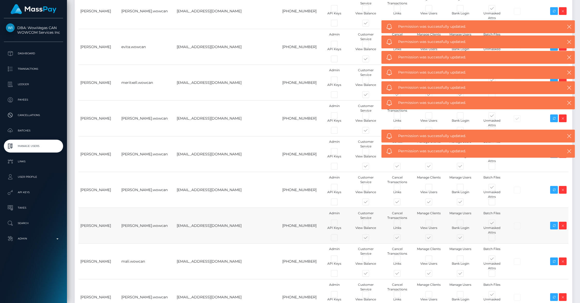
scroll to position [1135, 0]
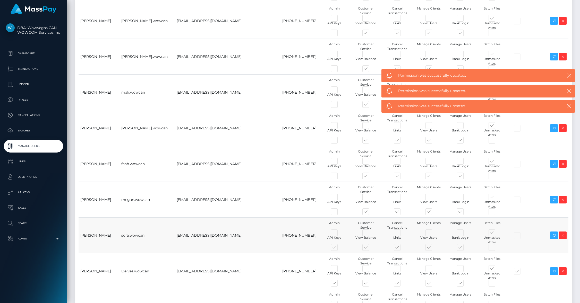
click at [339, 249] on span at bounding box center [339, 249] width 0 height 0
click at [339, 249] on input "checkbox" at bounding box center [340, 250] width 3 height 3
checkbox input "false"
click at [339, 285] on span at bounding box center [339, 285] width 0 height 0
click at [339, 285] on input "checkbox" at bounding box center [340, 286] width 3 height 3
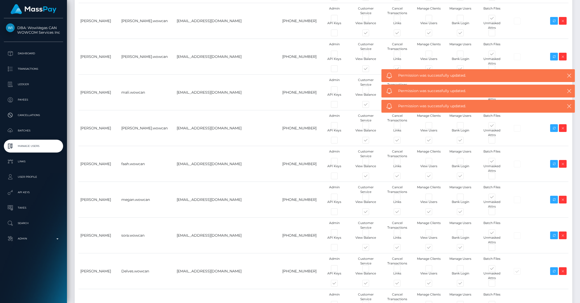
checkbox input "false"
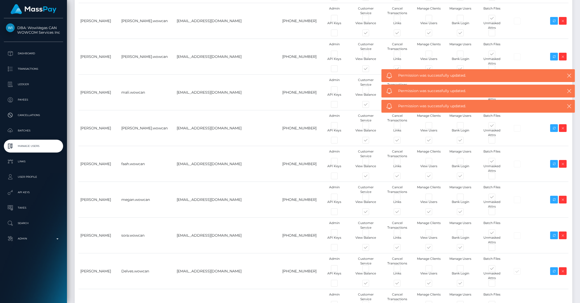
checkbox input "false"
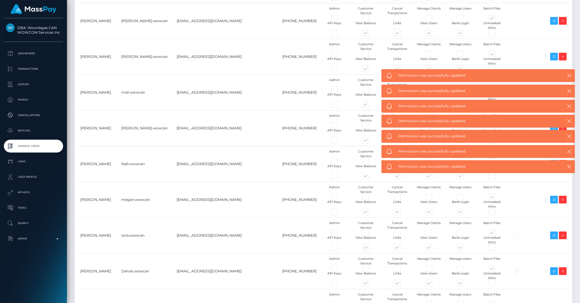
checkbox input "false"
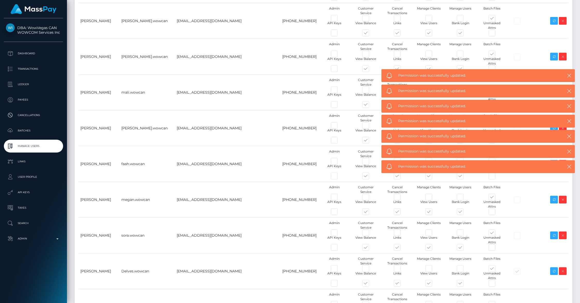
checkbox input "false"
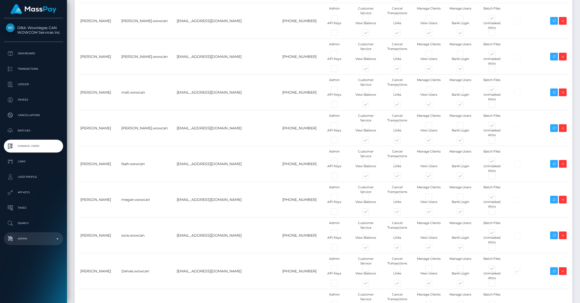
click at [44, 242] on p "Admin" at bounding box center [33, 239] width 55 height 8
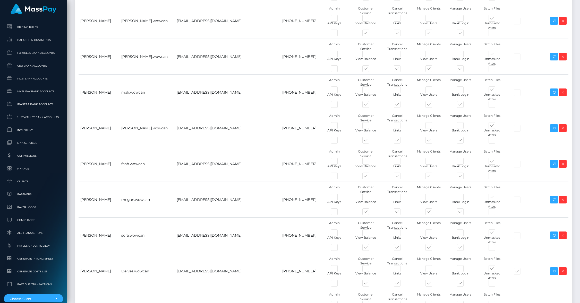
scroll to position [256, 0]
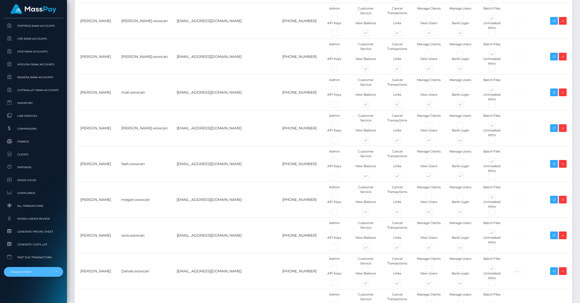
click at [31, 268] on div "Choose Client" at bounding box center [33, 272] width 59 height 10
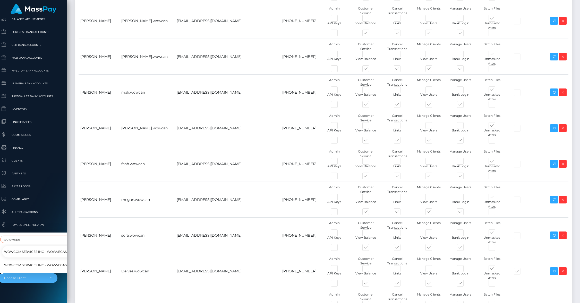
scroll to position [261, 6]
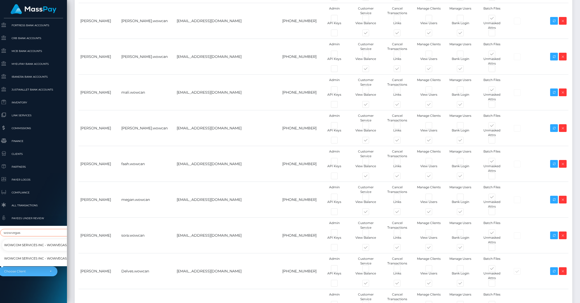
type input "wowvegas"
click at [46, 242] on span "WOWCOM Services Inc - WowVegas USA" at bounding box center [49, 245] width 98 height 7
select select "282"
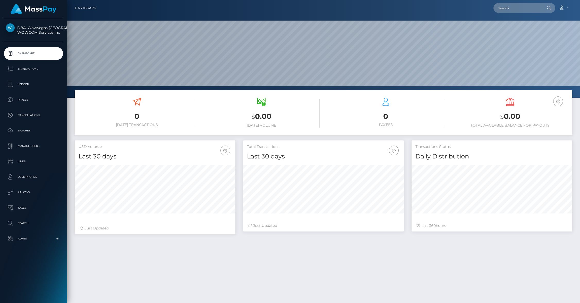
scroll to position [91, 161]
click at [30, 146] on p "Manage Users" at bounding box center [33, 146] width 55 height 8
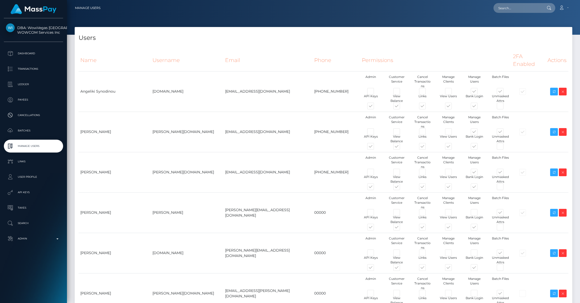
type input "brentg"
click at [375, 148] on span at bounding box center [375, 148] width 0 height 0
click at [375, 148] on input "checkbox" at bounding box center [376, 149] width 3 height 3
checkbox input "false"
click at [375, 188] on span at bounding box center [375, 188] width 0 height 0
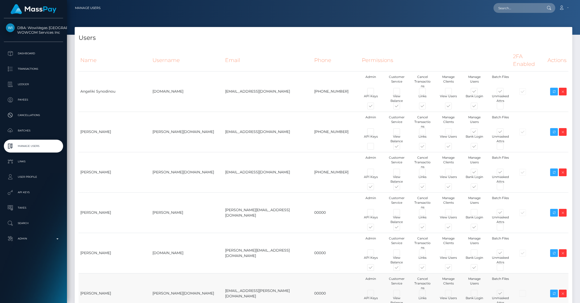
click at [375, 188] on input "checkbox" at bounding box center [376, 189] width 3 height 3
checkbox input "false"
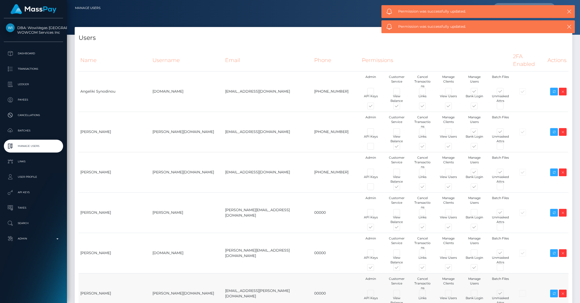
scroll to position [166, 0]
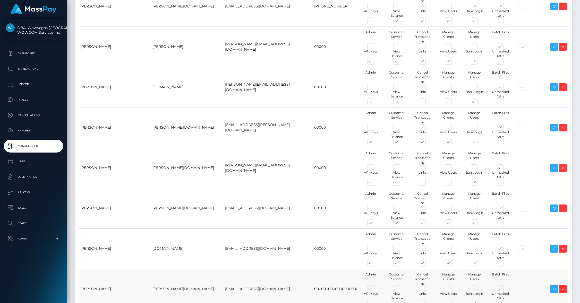
click at [375, 303] on span at bounding box center [375, 305] width 0 height 0
click at [375, 303] on input "checkbox" at bounding box center [376, 306] width 3 height 3
checkbox input "false"
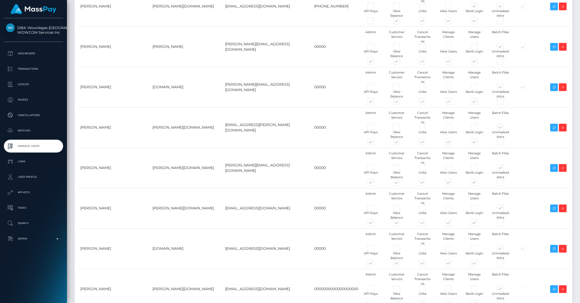
checkbox input "false"
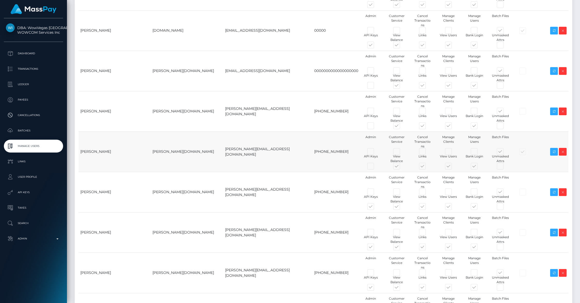
scroll to position [424, 0]
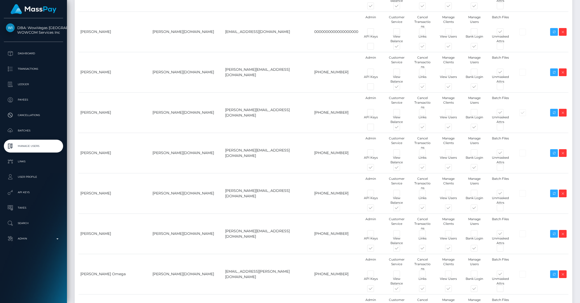
checkbox input "false"
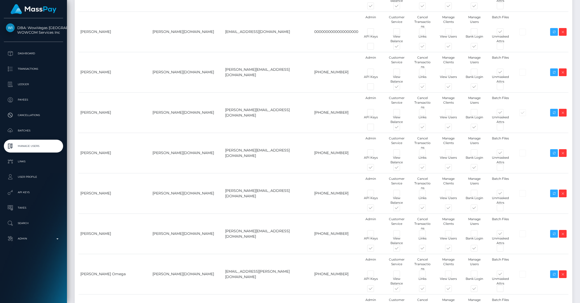
checkbox input "false"
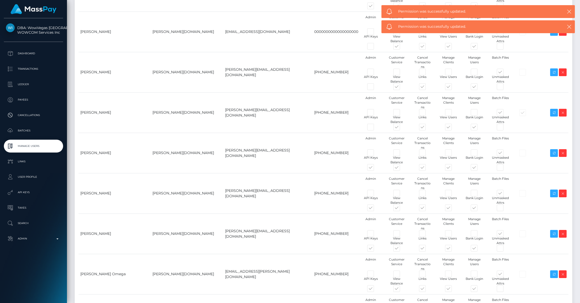
scroll to position [657, 0]
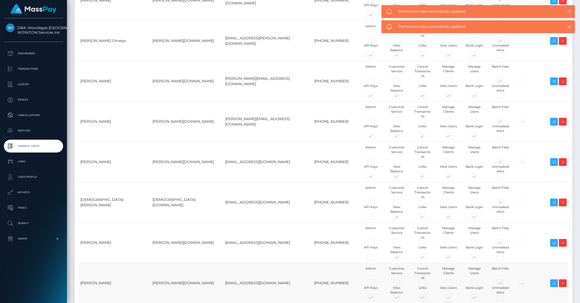
click at [375, 299] on span at bounding box center [375, 299] width 0 height 0
click at [375, 299] on input "checkbox" at bounding box center [376, 300] width 3 height 3
checkbox input "false"
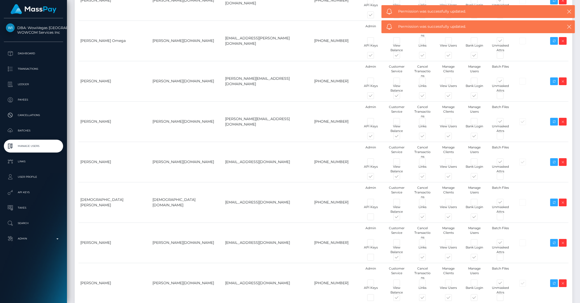
checkbox input "false"
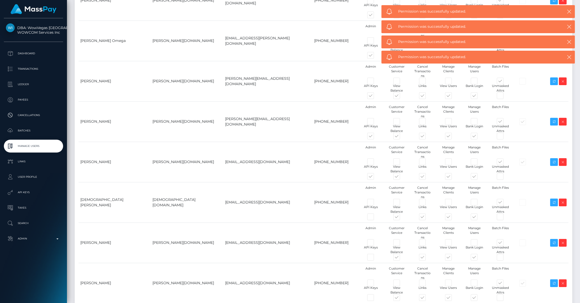
scroll to position [656, 0]
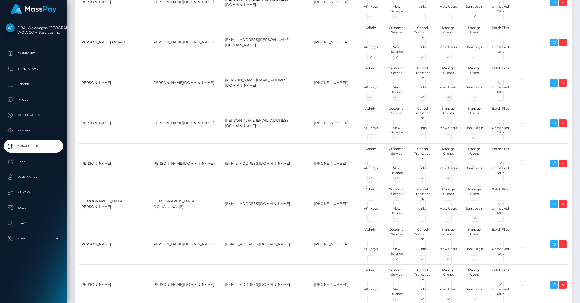
drag, startPoint x: 316, startPoint y: 122, endPoint x: 318, endPoint y: 108, distance: 14.8
checkbox input "false"
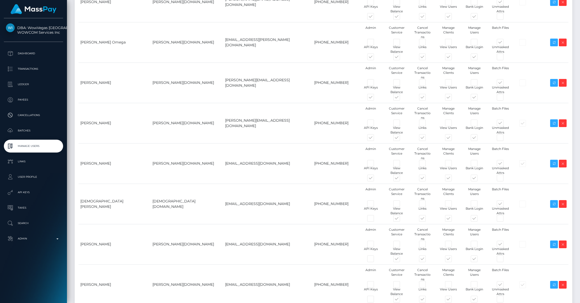
checkbox input "false"
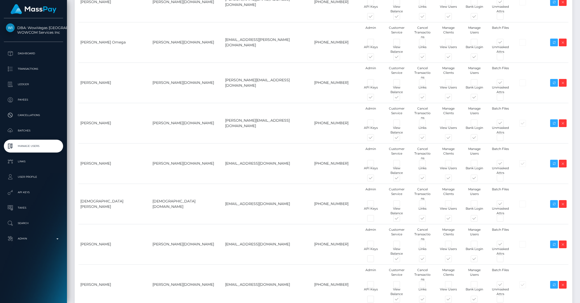
checkbox input "false"
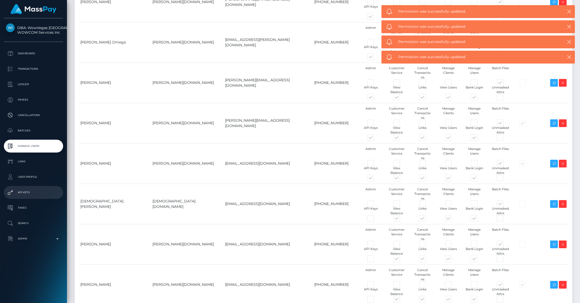
checkbox input "false"
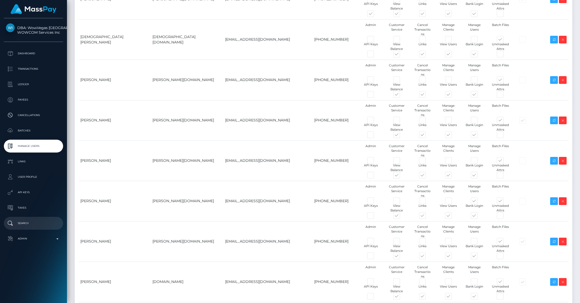
scroll to position [925, 0]
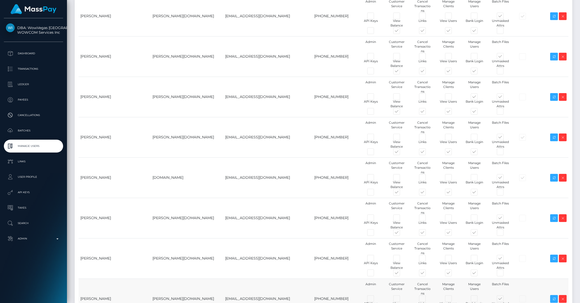
checkbox input "false"
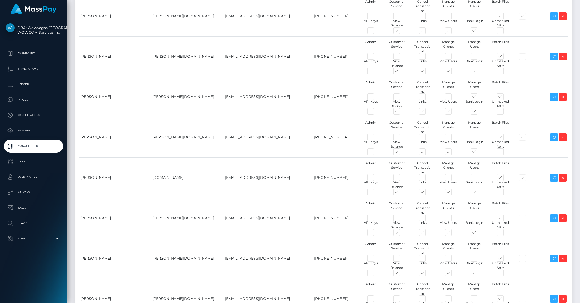
checkbox input "false"
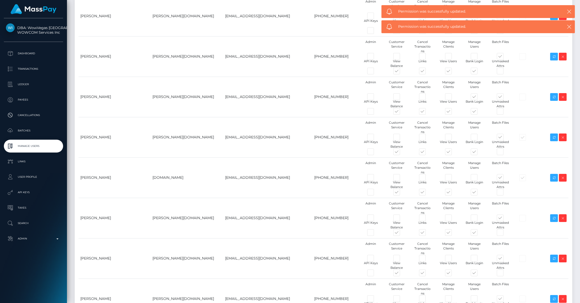
checkbox input "false"
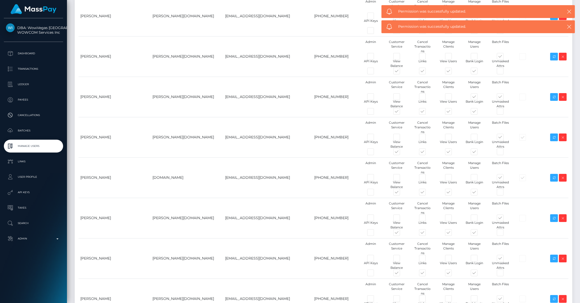
checkbox input "false"
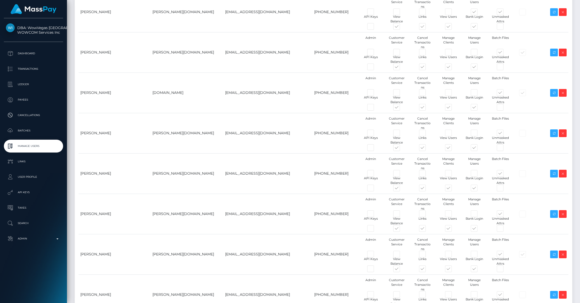
scroll to position [1043, 0]
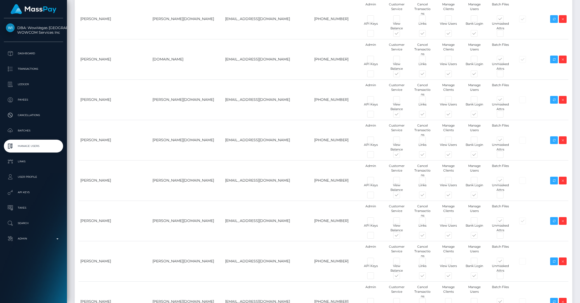
checkbox input "false"
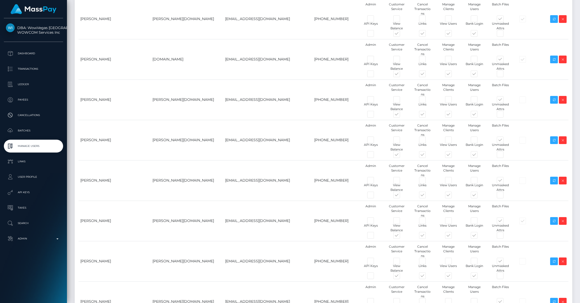
checkbox input "false"
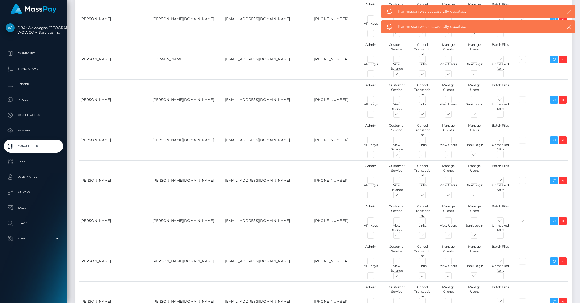
checkbox input "false"
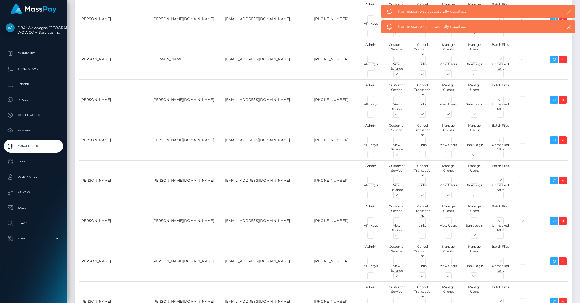
checkbox input "false"
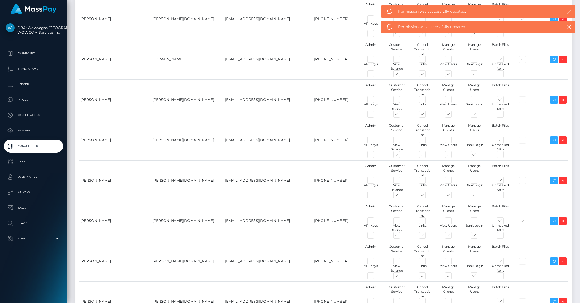
checkbox input "true"
checkbox input "false"
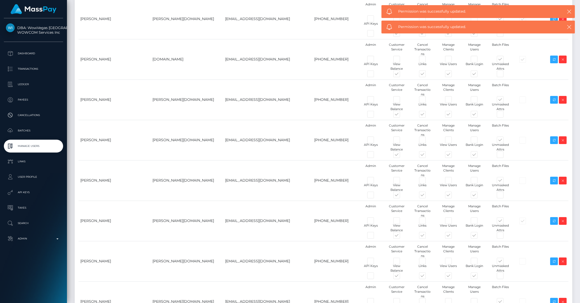
checkbox input "false"
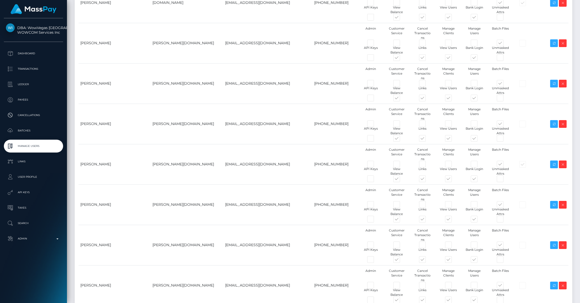
scroll to position [1101, 0]
checkbox input "false"
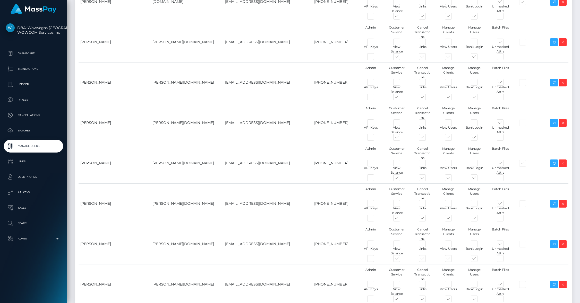
checkbox input "false"
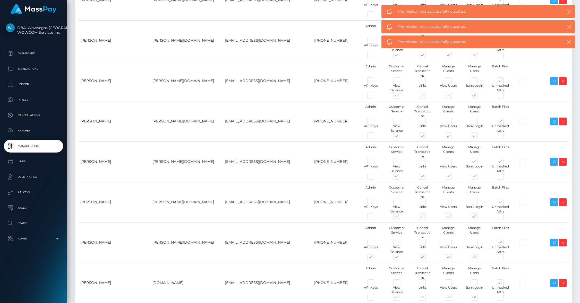
checkbox input "false"
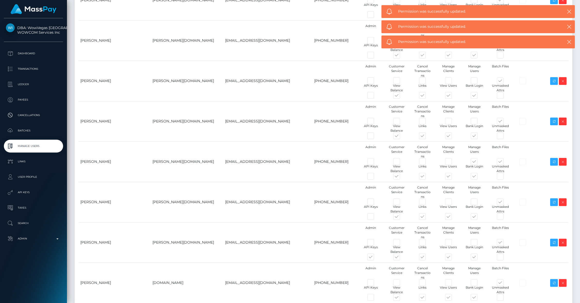
checkbox input "false"
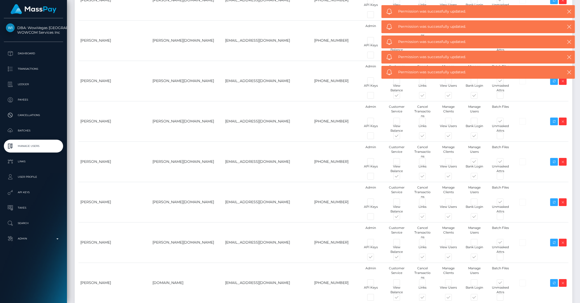
drag, startPoint x: 317, startPoint y: 221, endPoint x: 579, endPoint y: 64, distance: 305.3
checkbox input "false"
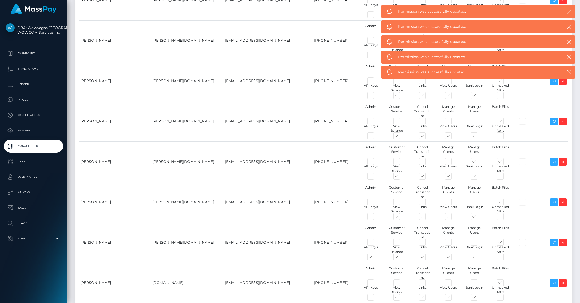
checkbox input "false"
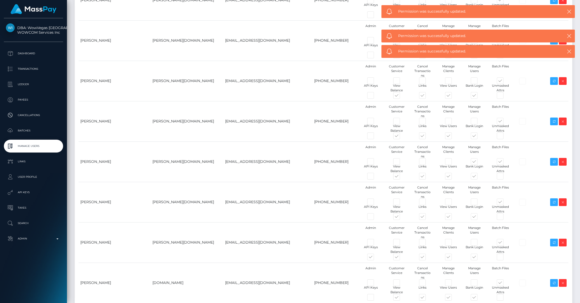
drag, startPoint x: 316, startPoint y: 98, endPoint x: 577, endPoint y: 194, distance: 277.5
checkbox input "false"
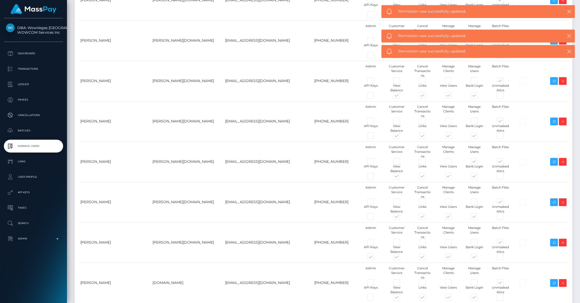
checkbox input "false"
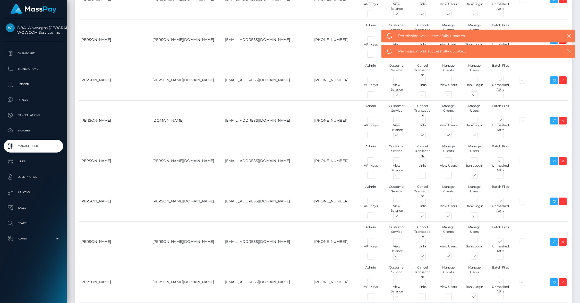
scroll to position [1032, 0]
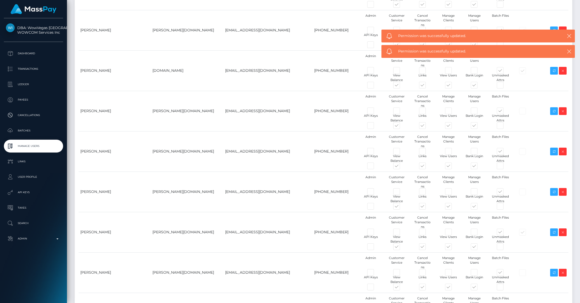
checkbox input "false"
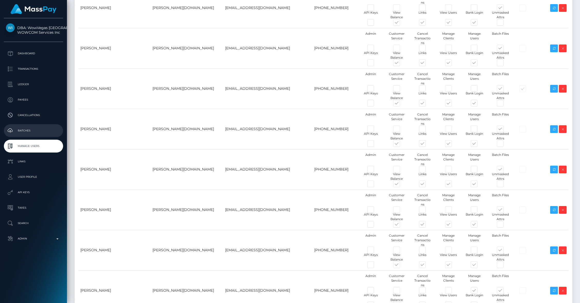
scroll to position [1354, 0]
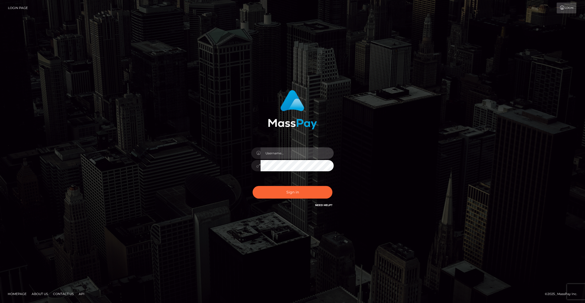
type input "brentg"
click at [294, 200] on div "Sign in Need Help?" at bounding box center [293, 194] width 90 height 23
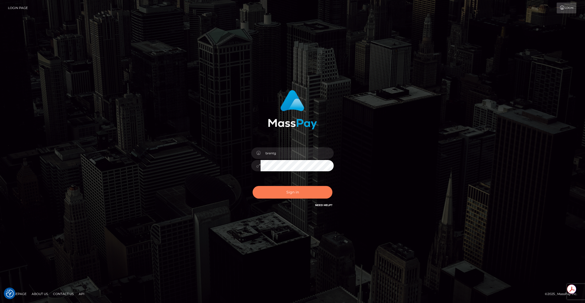
click at [282, 190] on button "Sign in" at bounding box center [293, 192] width 80 height 13
type input "brentg"
click at [303, 193] on button "Sign in" at bounding box center [293, 192] width 80 height 13
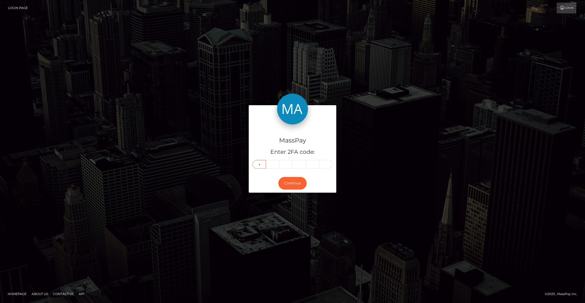
type input "1"
type input "9"
type input "6"
type input "3"
type input "2"
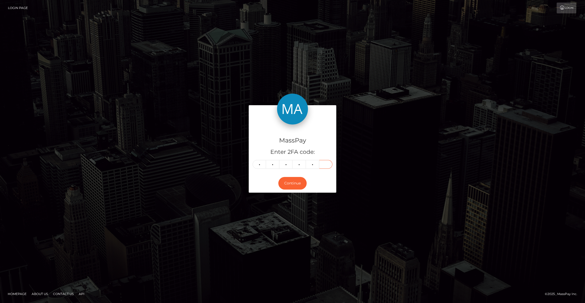
type input "4"
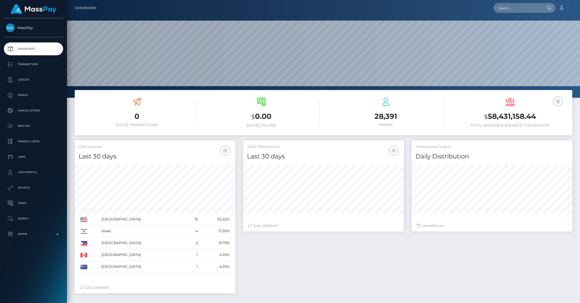
scroll to position [91, 161]
click at [35, 235] on p "Admin" at bounding box center [33, 235] width 55 height 8
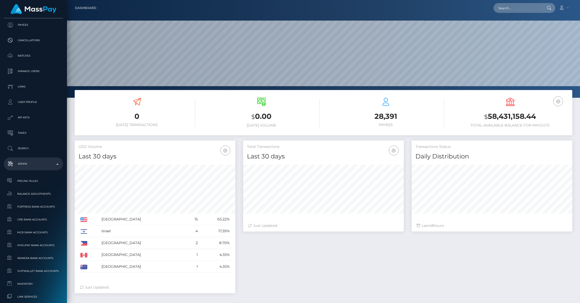
scroll to position [109, 0]
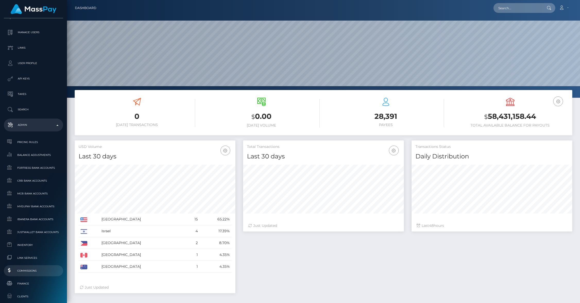
click at [33, 271] on span "Commissions" at bounding box center [33, 271] width 55 height 6
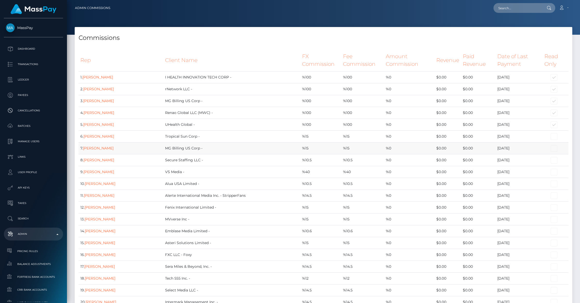
click at [268, 150] on td "MG Billing US Corp -" at bounding box center [231, 148] width 137 height 12
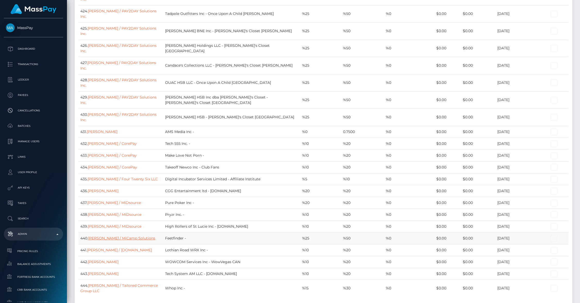
click at [136, 236] on link "Steve Marconi / MiCamp Solutions" at bounding box center [121, 238] width 67 height 5
